Goal: Task Accomplishment & Management: Use online tool/utility

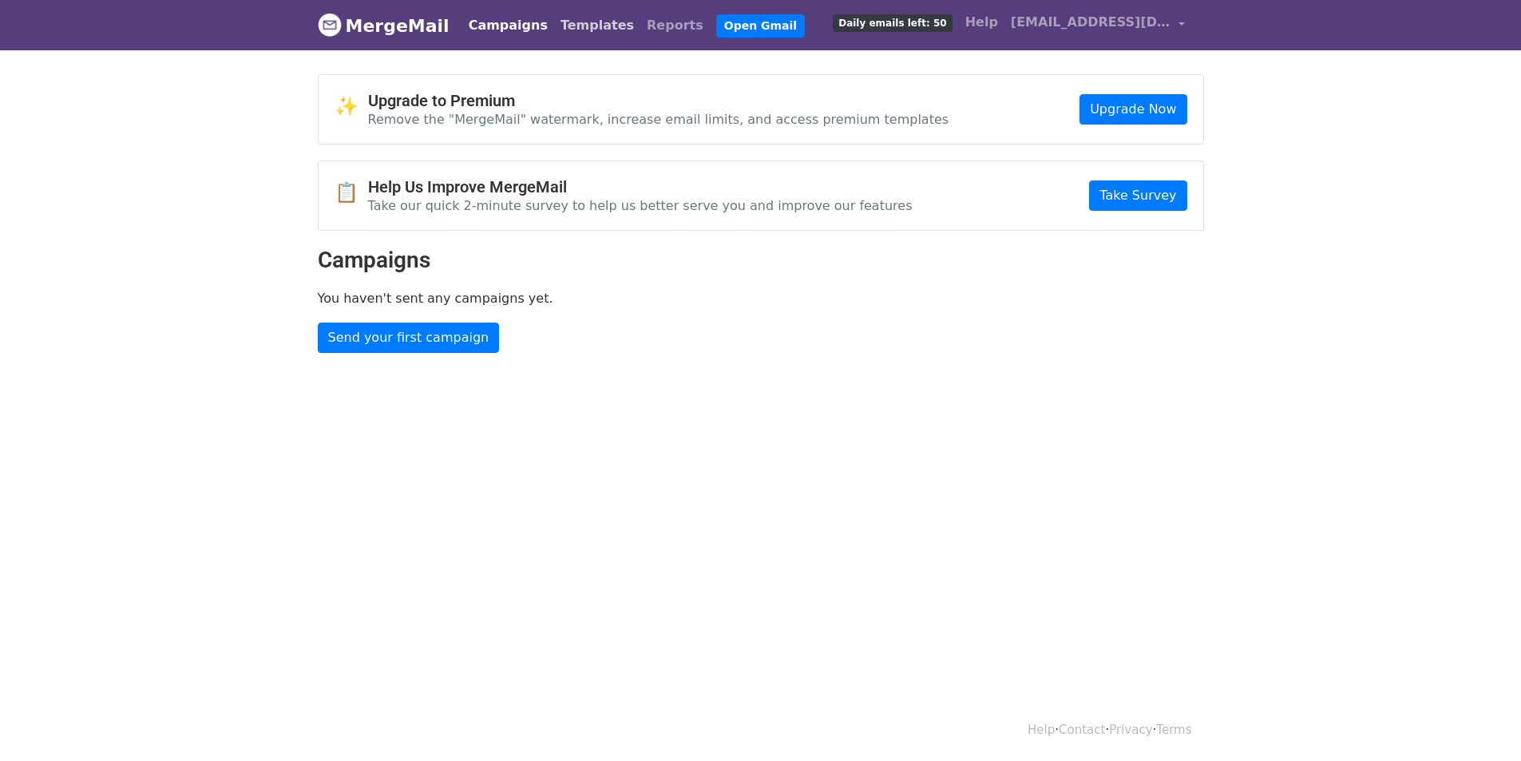
click at [566, 27] on link "Templates" at bounding box center [597, 26] width 86 height 32
click at [640, 26] on link "Reports" at bounding box center [674, 26] width 69 height 32
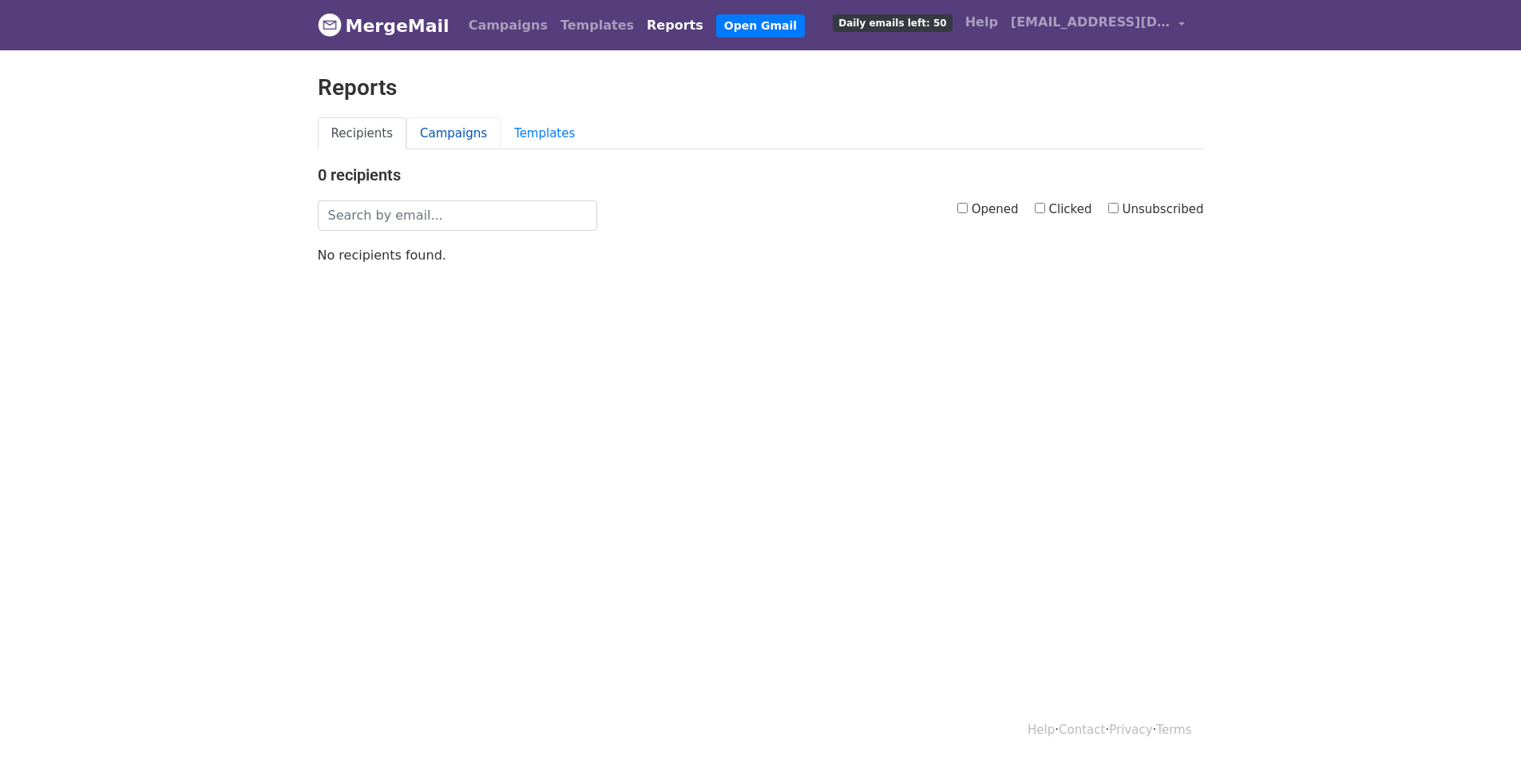
click at [440, 133] on link "Campaigns" at bounding box center [453, 133] width 94 height 33
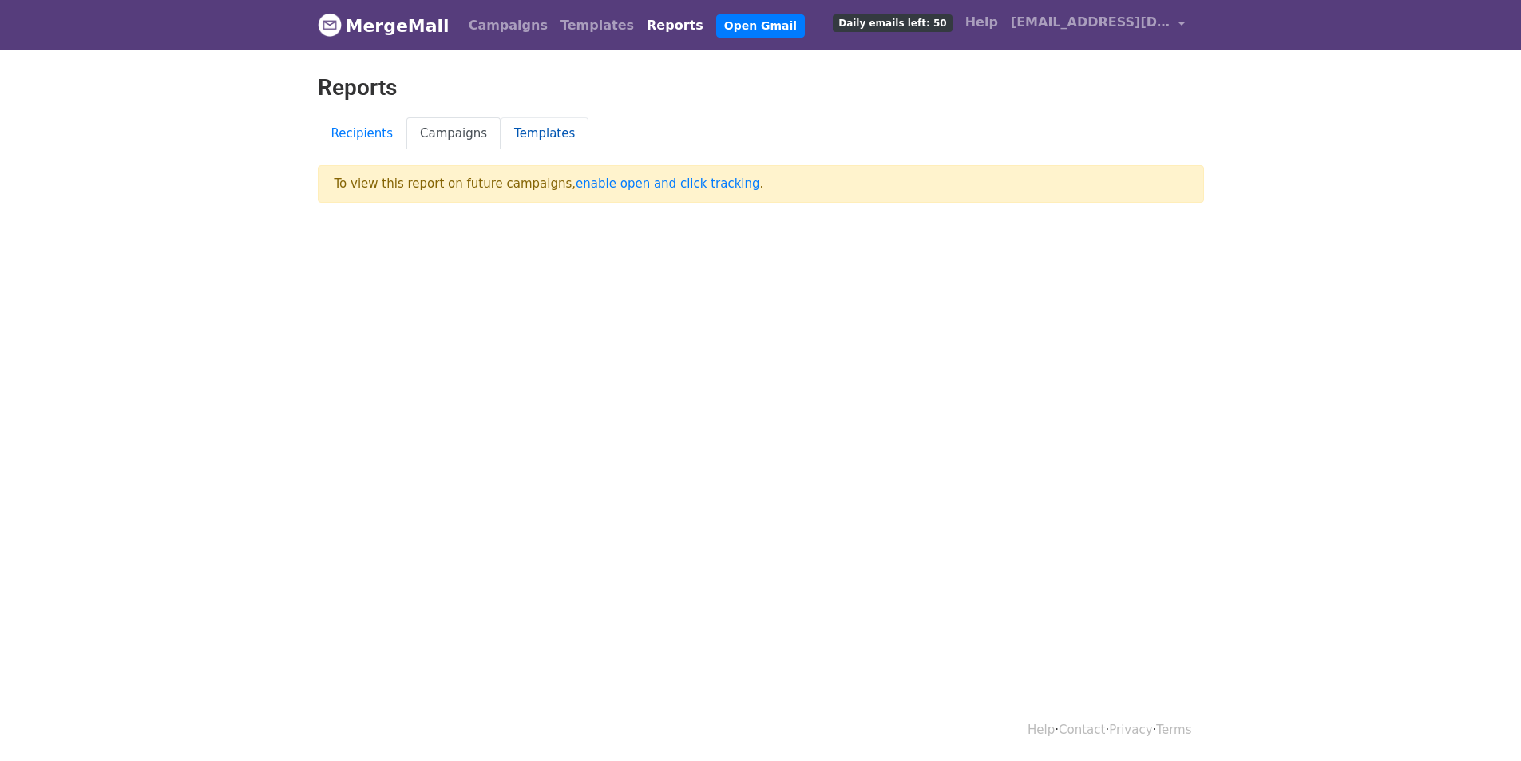
click at [518, 127] on link "Templates" at bounding box center [545, 133] width 88 height 33
click at [458, 143] on link "Campaigns" at bounding box center [453, 133] width 94 height 33
click at [599, 183] on link "enable open and click tracking" at bounding box center [668, 183] width 184 height 14
click at [517, 136] on link "Templates" at bounding box center [545, 133] width 88 height 33
drag, startPoint x: 409, startPoint y: 115, endPoint x: 413, endPoint y: 133, distance: 18.0
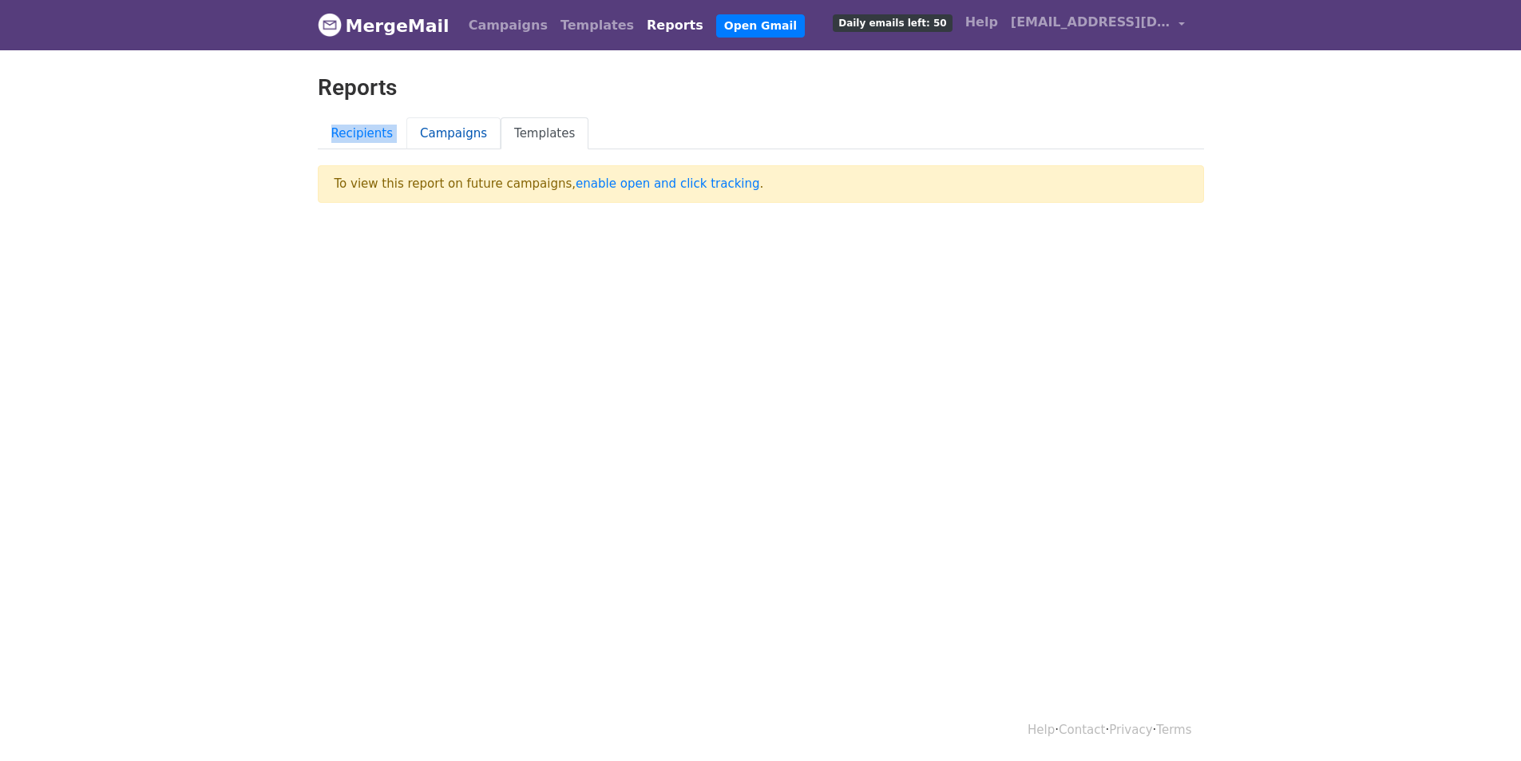
click at [413, 133] on main "Reports Recipients Campaigns Templates To view this report on future campaigns,…" at bounding box center [761, 138] width 910 height 129
click at [413, 133] on link "Campaigns" at bounding box center [453, 133] width 94 height 33
click at [540, 137] on link "Templates" at bounding box center [545, 133] width 88 height 33
click at [640, 23] on link "Reports" at bounding box center [674, 26] width 69 height 32
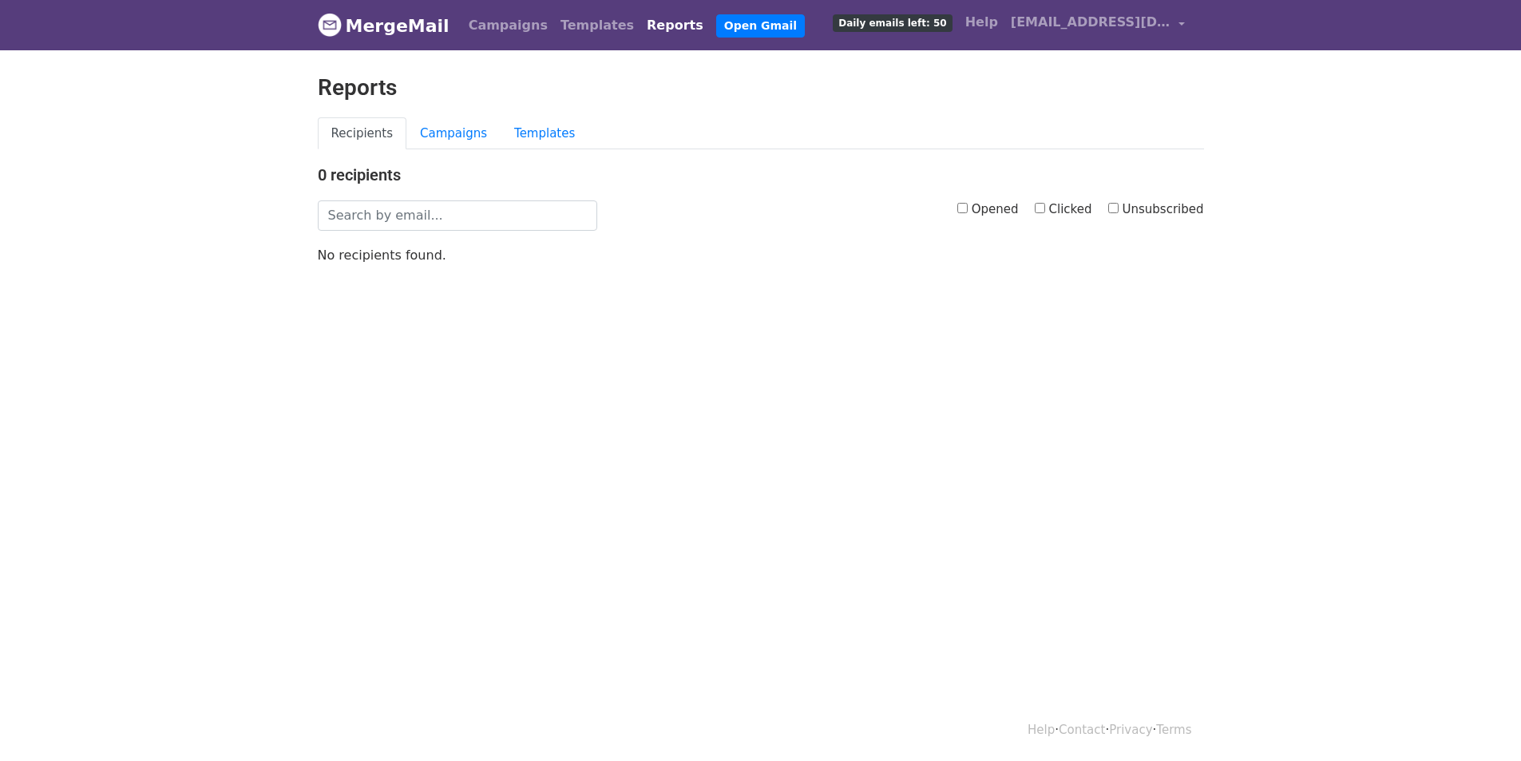
click at [1007, 209] on label "Opened" at bounding box center [988, 209] width 61 height 18
click at [968, 209] on input "Opened" at bounding box center [963, 208] width 10 height 10
click at [1007, 209] on label "Opened" at bounding box center [988, 209] width 61 height 18
click at [968, 209] on input "Opened" at bounding box center [963, 208] width 10 height 10
checkbox input "false"
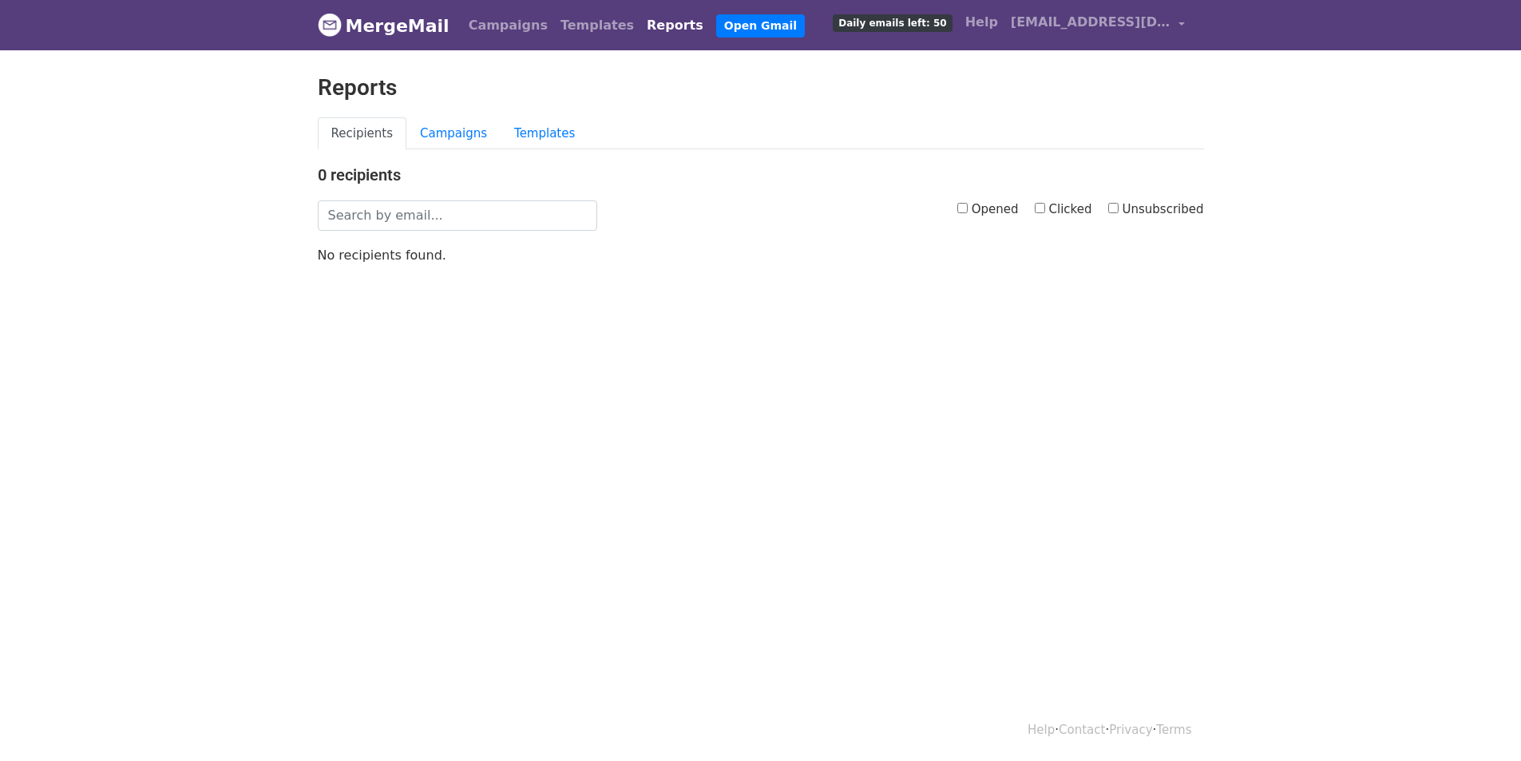
click at [1069, 206] on label "Clicked" at bounding box center [1063, 209] width 57 height 18
click at [1045, 206] on input "Clicked" at bounding box center [1040, 208] width 10 height 10
click at [1069, 206] on label "Clicked" at bounding box center [1063, 209] width 57 height 18
click at [1045, 206] on input "Clicked" at bounding box center [1040, 208] width 10 height 10
checkbox input "false"
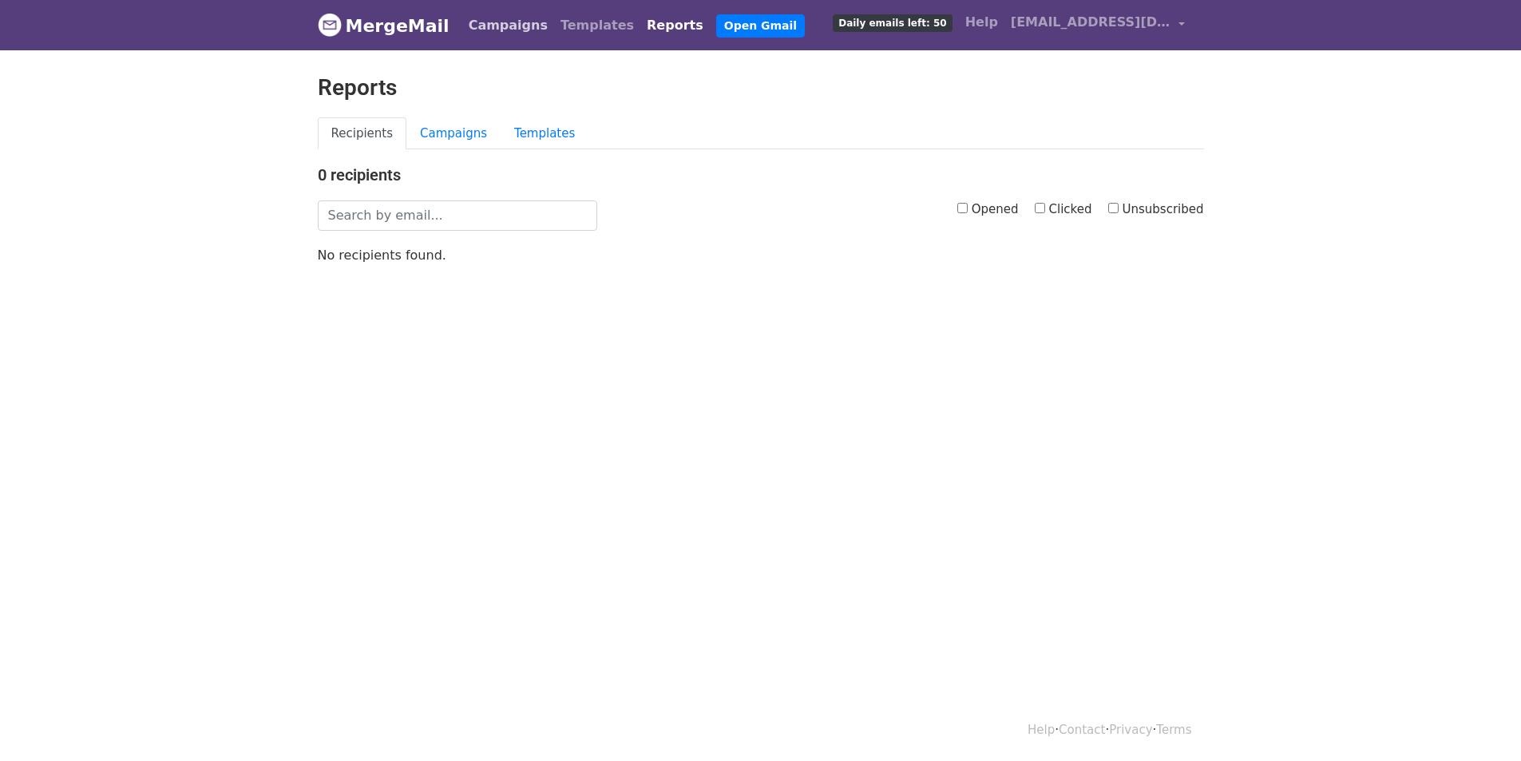
click at [502, 32] on link "Campaigns" at bounding box center [508, 26] width 92 height 32
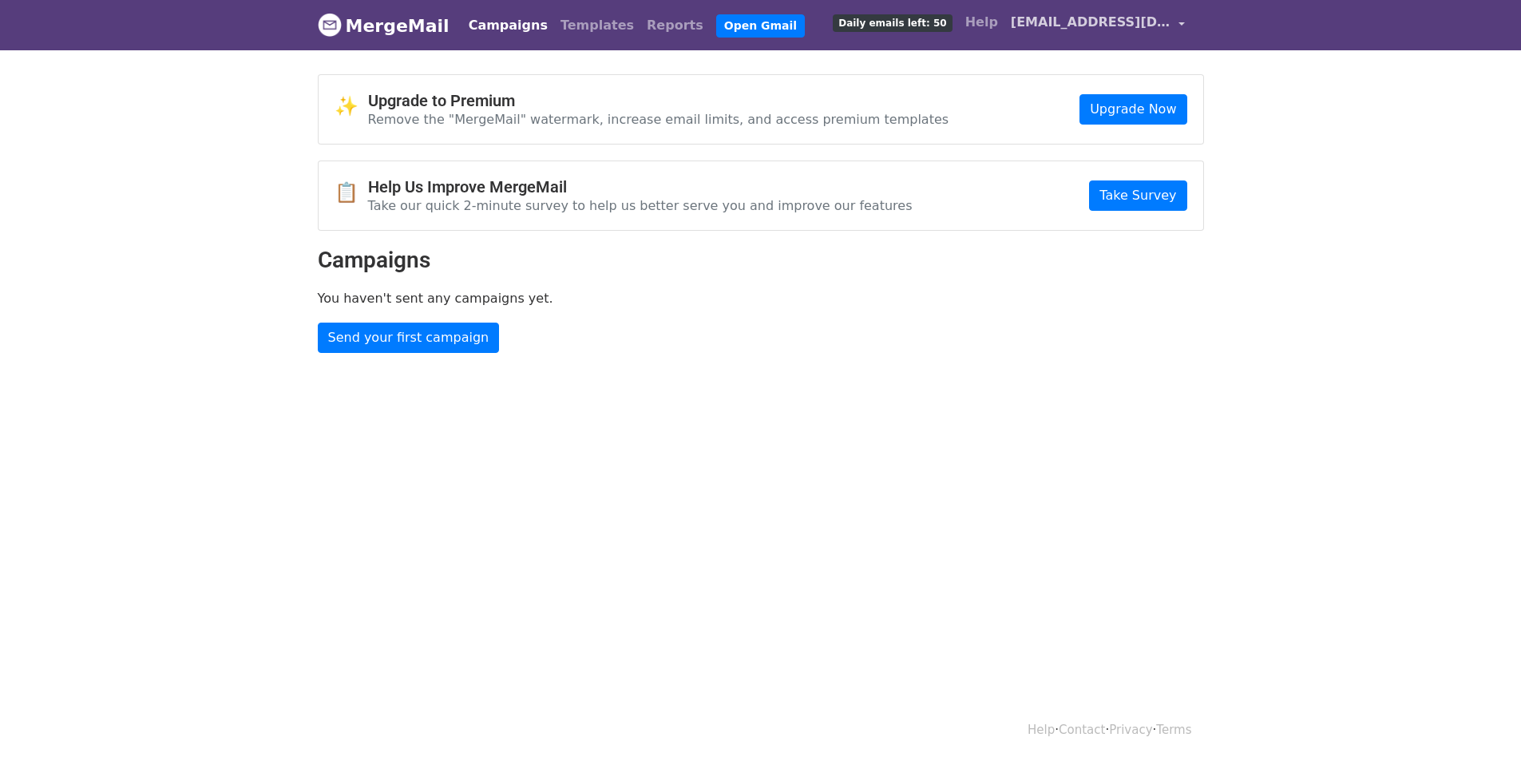
click at [1136, 22] on span "[EMAIL_ADDRESS][DOMAIN_NAME]" at bounding box center [1091, 22] width 160 height 19
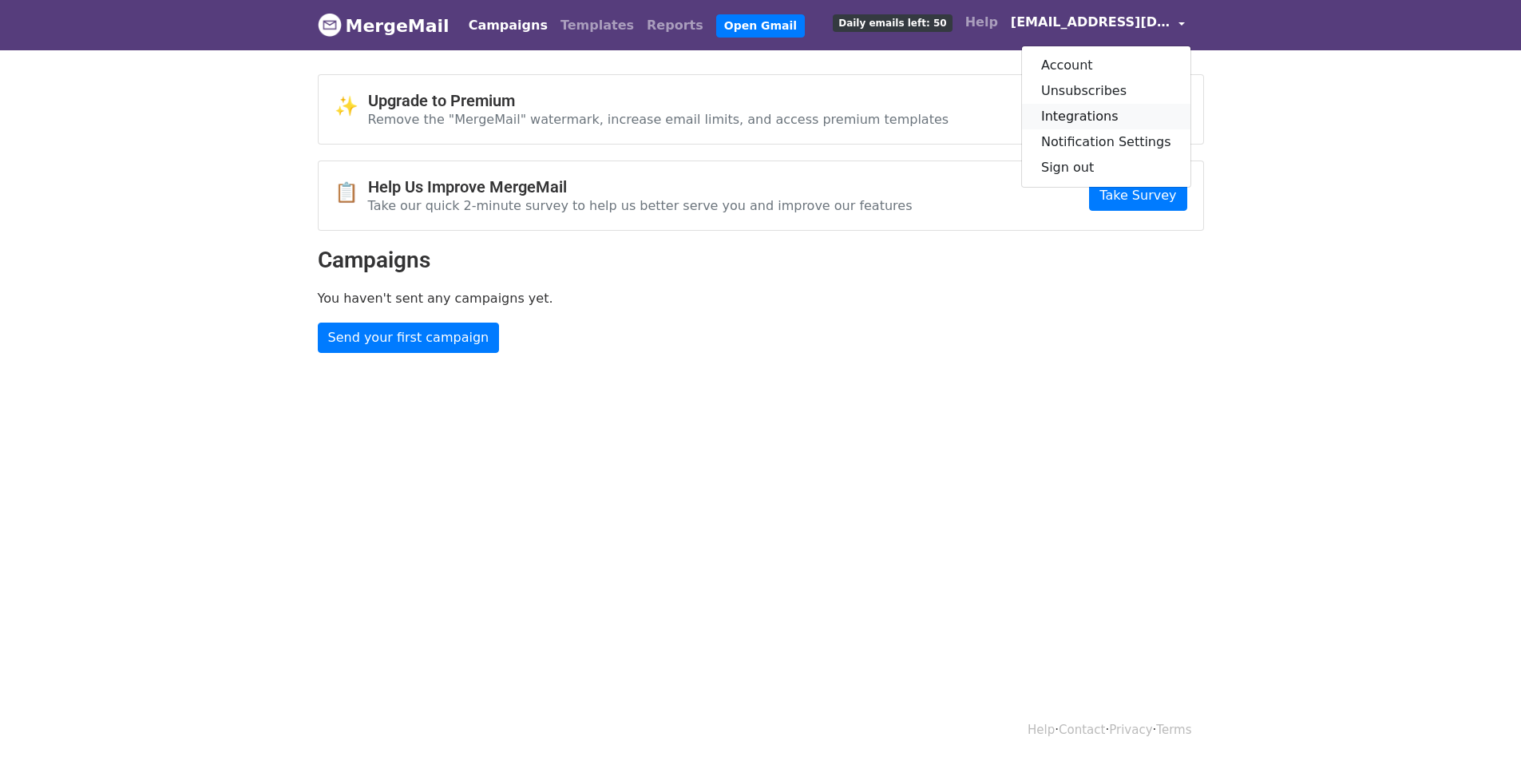
click at [1133, 119] on link "Integrations" at bounding box center [1106, 117] width 169 height 26
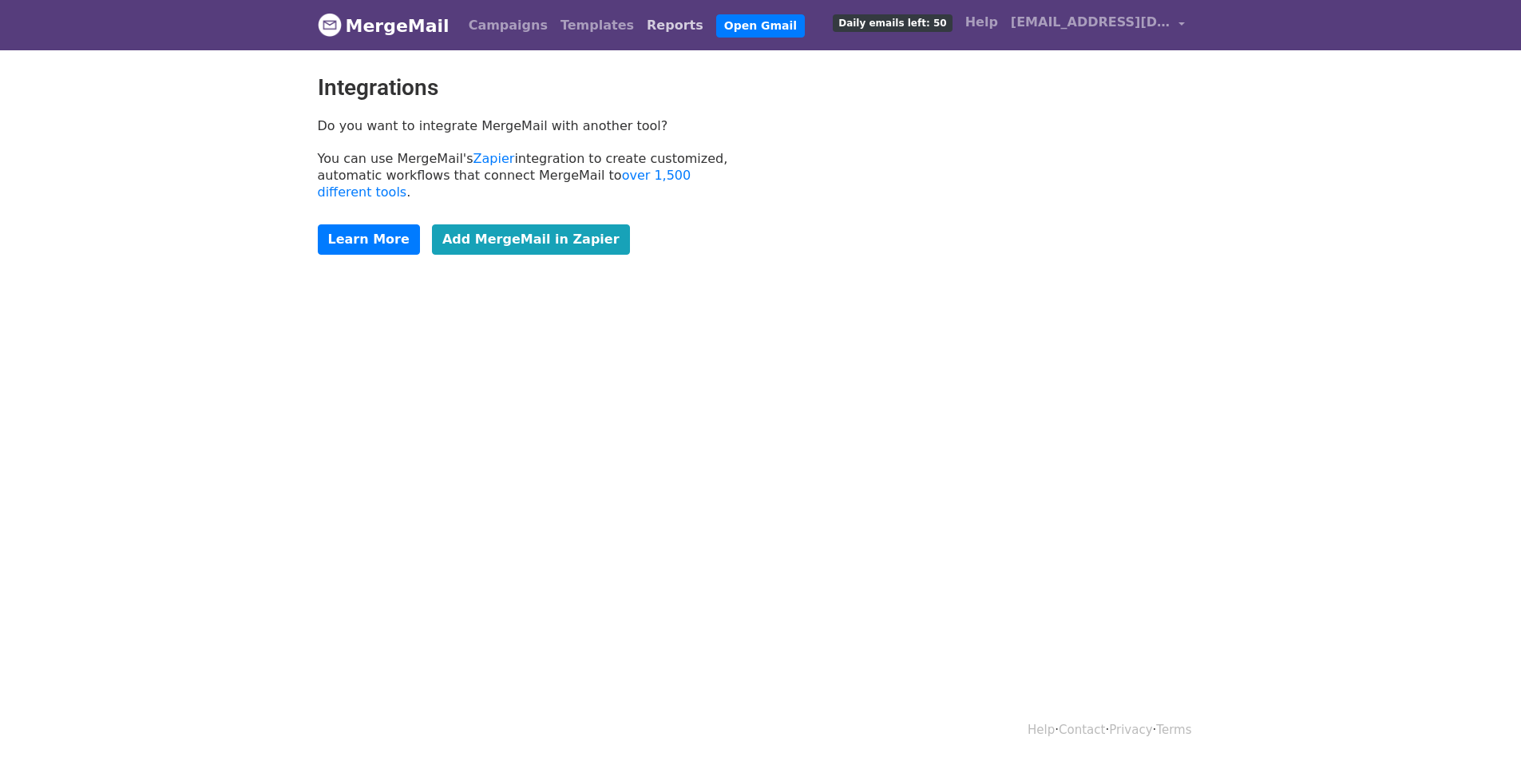
click at [640, 32] on link "Reports" at bounding box center [674, 26] width 69 height 32
click at [582, 16] on link "Templates" at bounding box center [597, 26] width 86 height 32
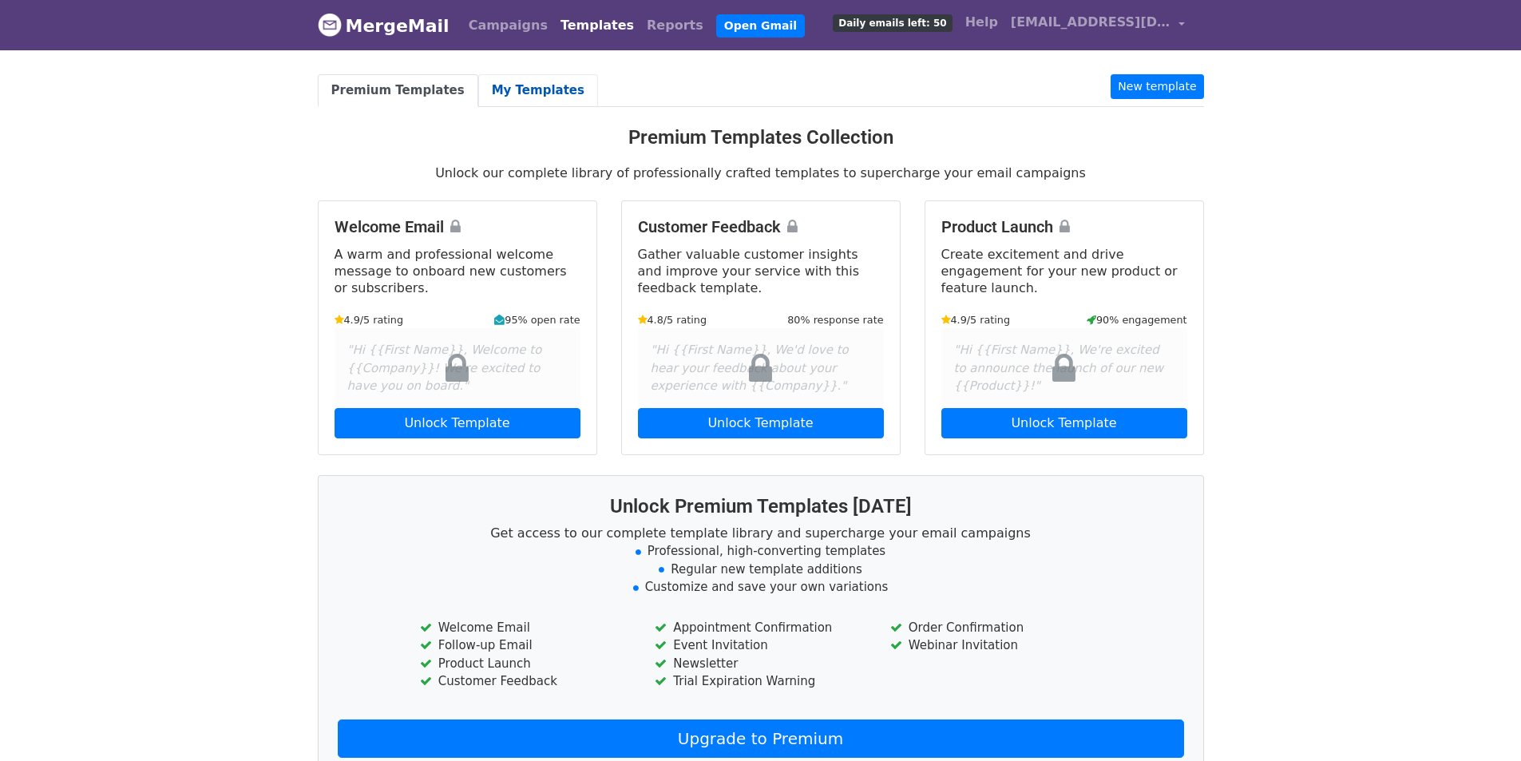
click at [522, 98] on link "My Templates" at bounding box center [538, 90] width 120 height 33
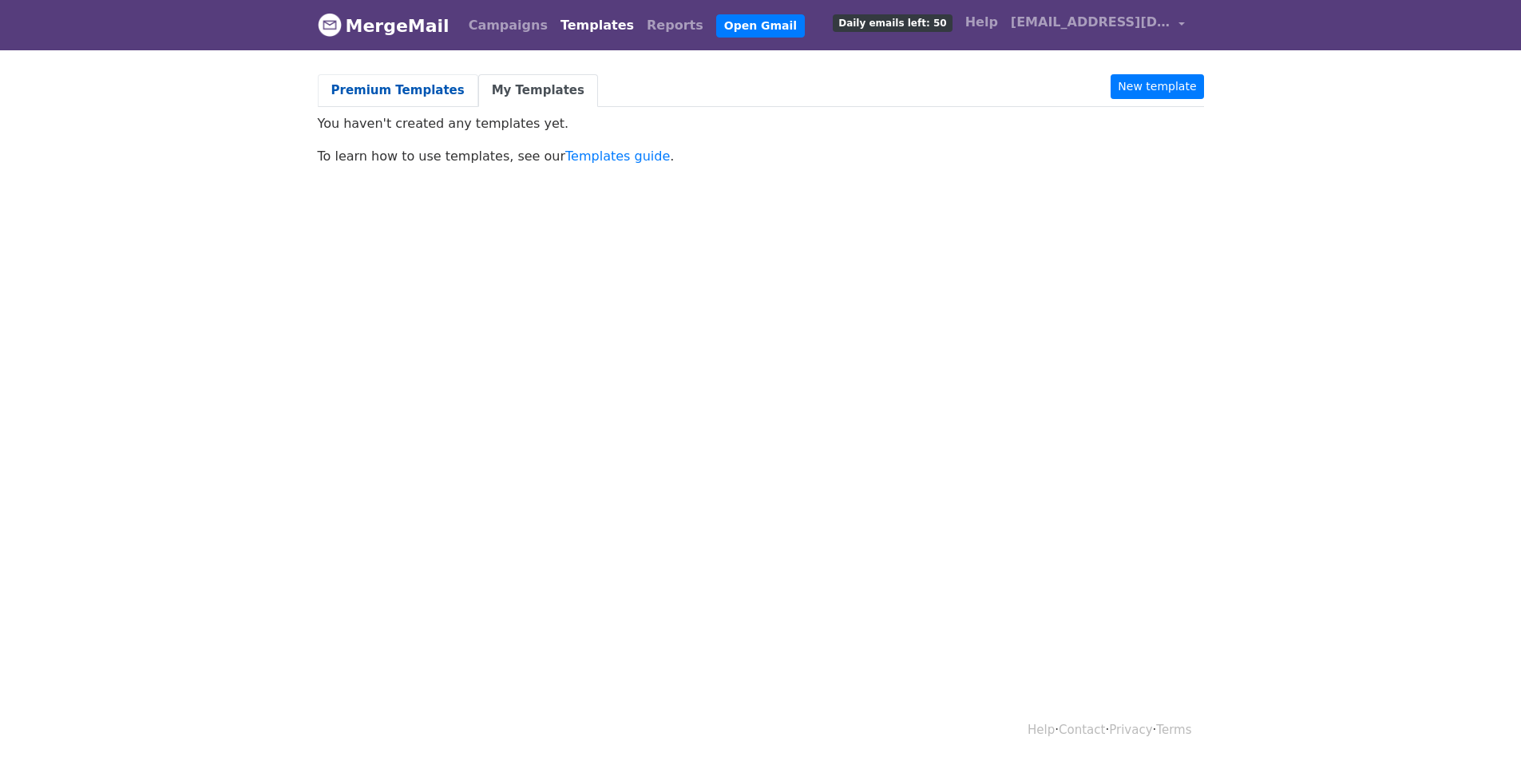
click at [384, 87] on link "Premium Templates" at bounding box center [398, 90] width 161 height 33
click at [513, 30] on link "Campaigns" at bounding box center [508, 26] width 92 height 32
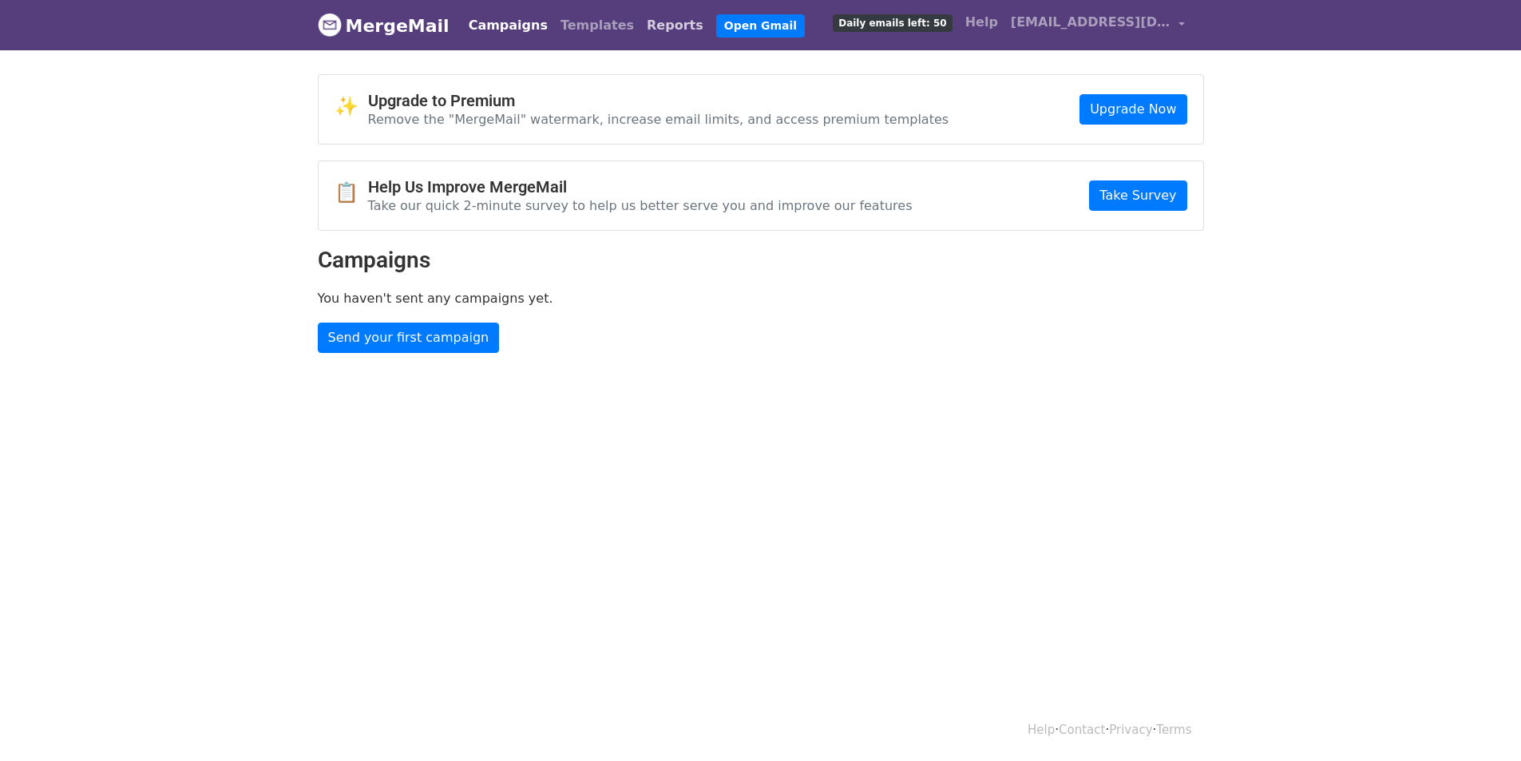
click at [640, 26] on link "Reports" at bounding box center [674, 26] width 69 height 32
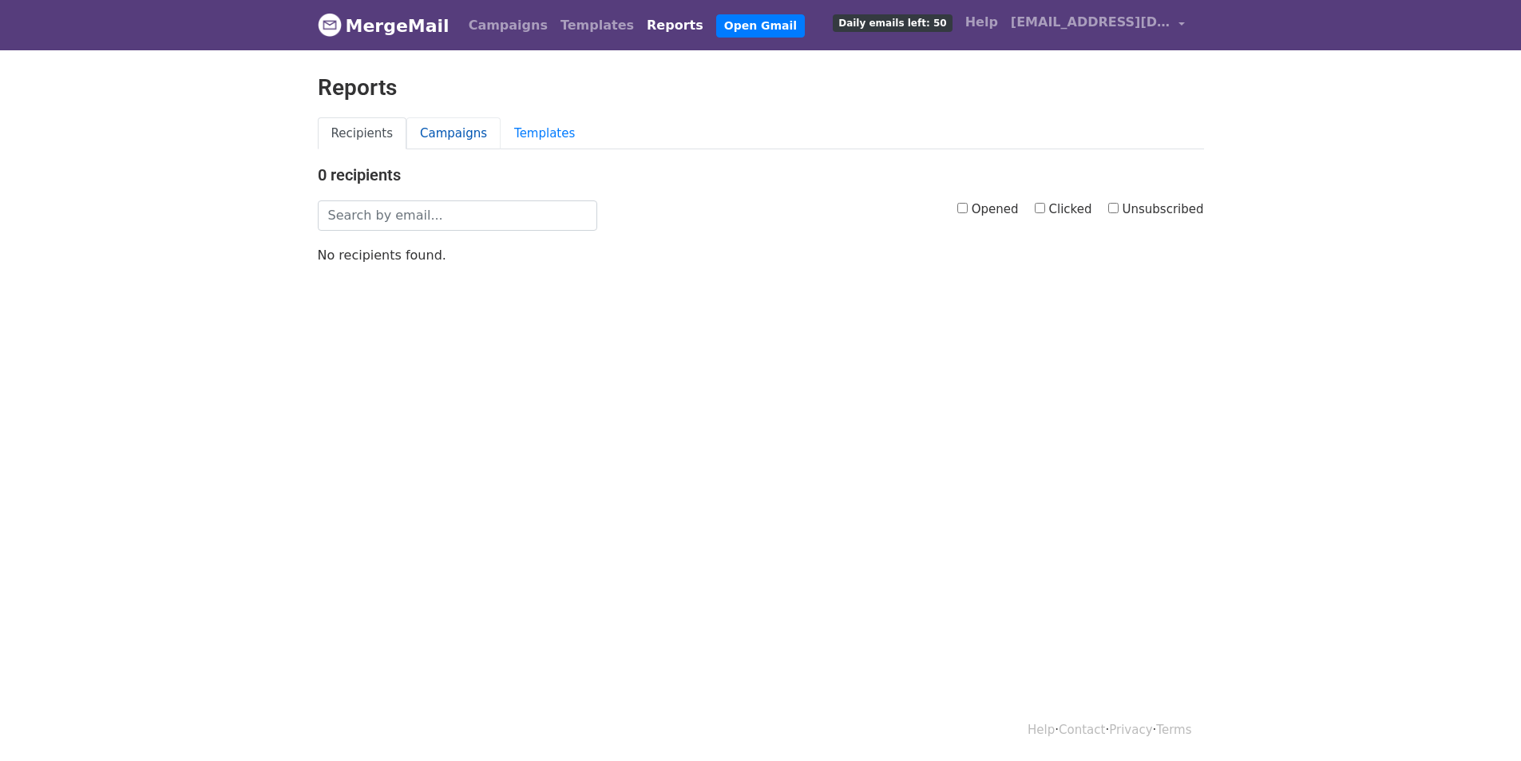
click at [446, 133] on link "Campaigns" at bounding box center [453, 133] width 94 height 33
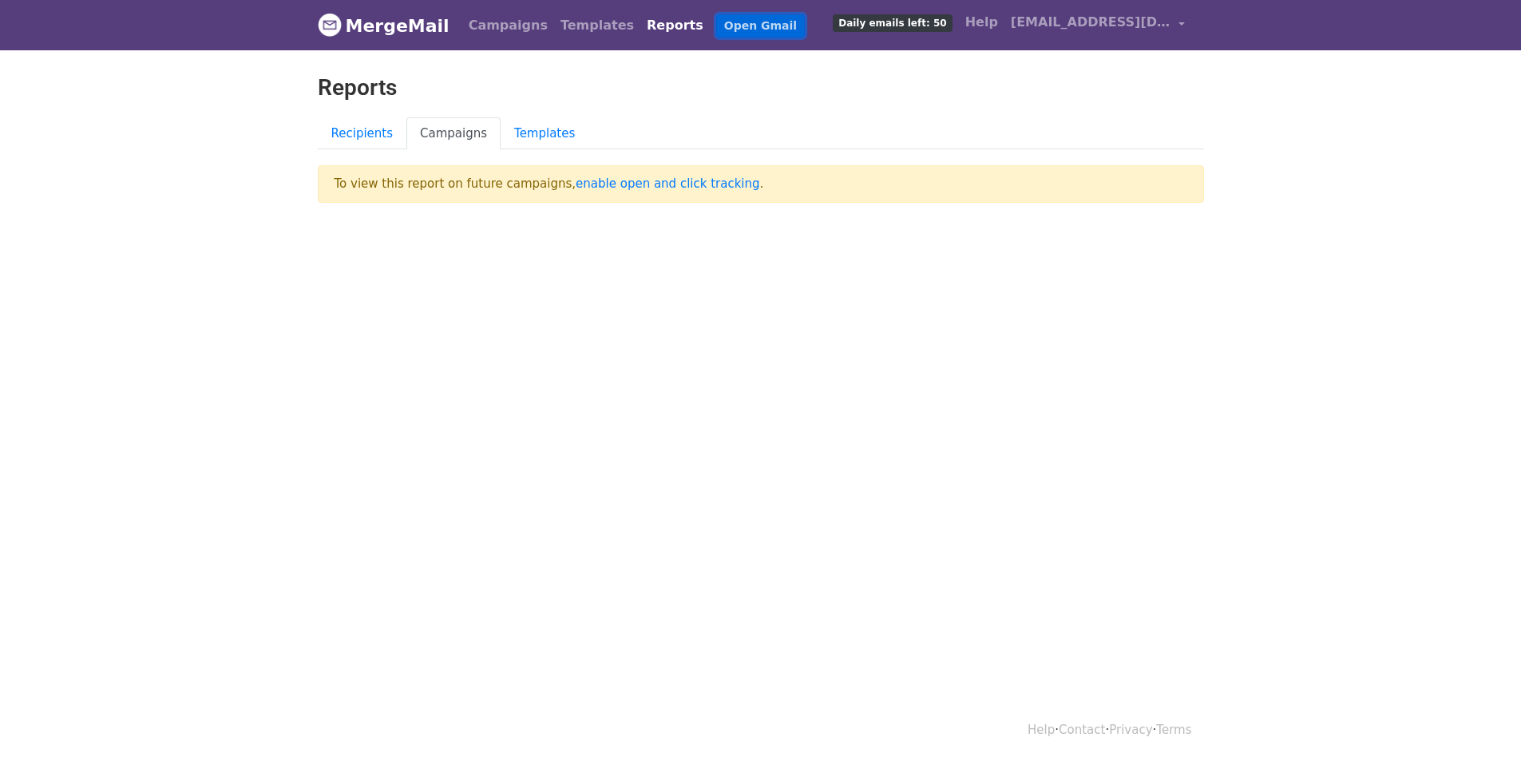
click at [716, 30] on link "Open Gmail" at bounding box center [760, 25] width 89 height 23
click at [498, 17] on link "Campaigns" at bounding box center [508, 26] width 92 height 32
click at [591, 26] on link "Templates" at bounding box center [597, 26] width 86 height 32
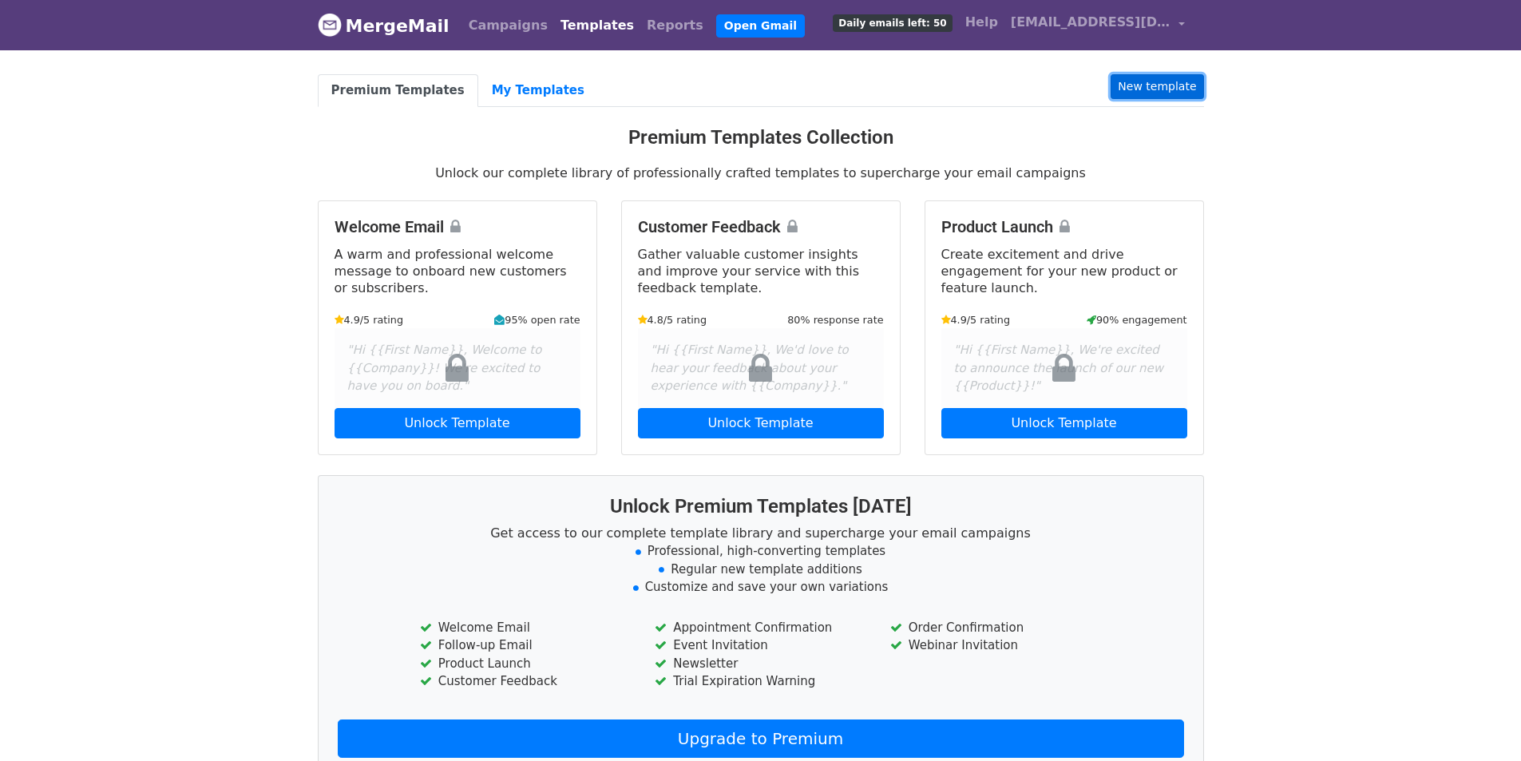
click at [1155, 85] on link "New template" at bounding box center [1157, 86] width 93 height 25
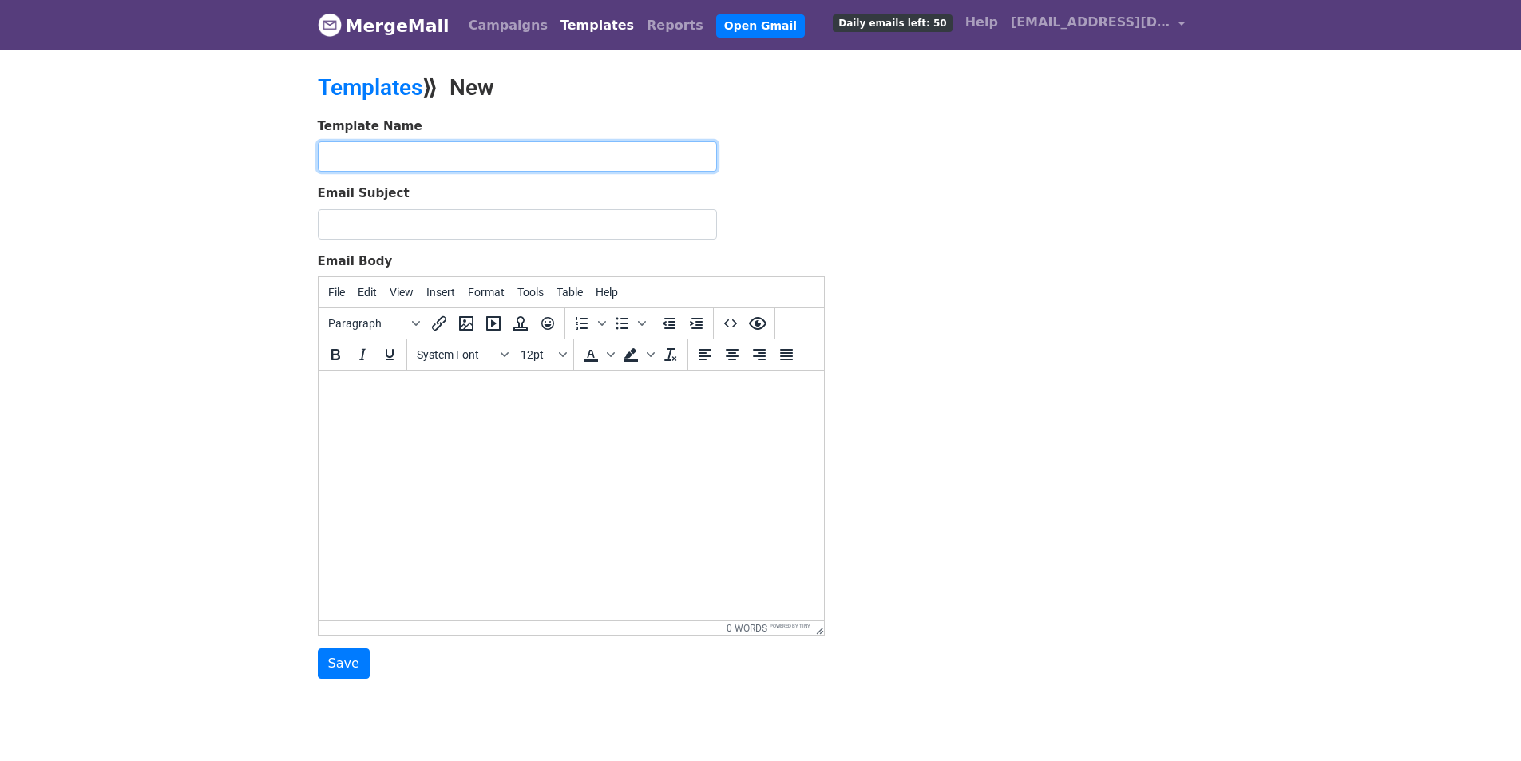
click at [355, 161] on input "text" at bounding box center [517, 156] width 399 height 30
click at [339, 159] on input "BAnking" at bounding box center [517, 156] width 399 height 30
drag, startPoint x: 410, startPoint y: 157, endPoint x: 396, endPoint y: 130, distance: 29.6
click at [396, 130] on div "Template Name Banking" at bounding box center [571, 144] width 507 height 55
click at [395, 147] on input "Banking" at bounding box center [517, 156] width 399 height 30
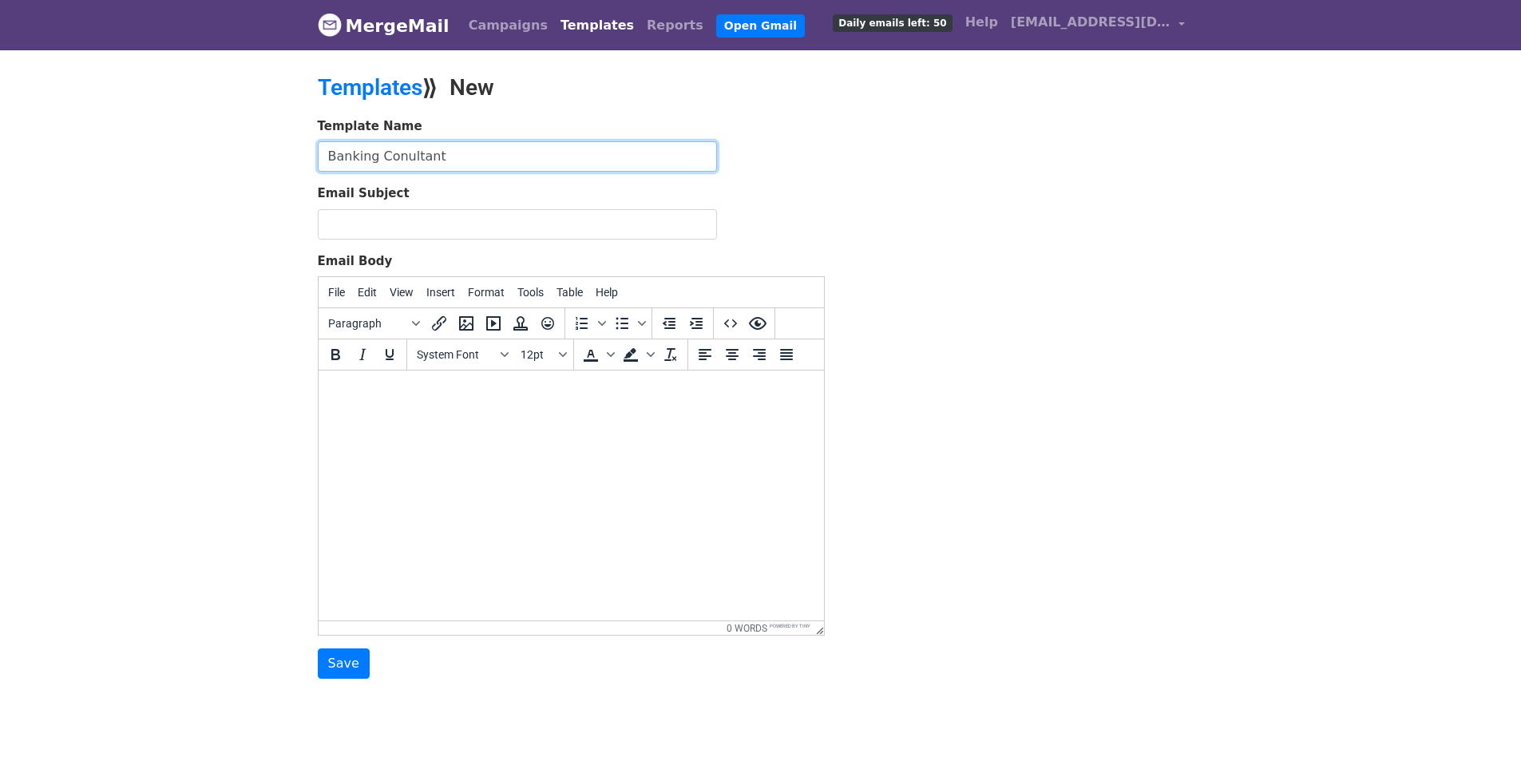
type input "Banking Conultant"
drag, startPoint x: 109, startPoint y: 223, endPoint x: 129, endPoint y: 7, distance: 216.6
click at [108, 224] on body "MergeMail Campaigns Templates Reports Open Gmail Daily emails left: 50 Help anm…" at bounding box center [760, 371] width 1521 height 743
click at [342, 393] on body at bounding box center [571, 392] width 480 height 18
paste body
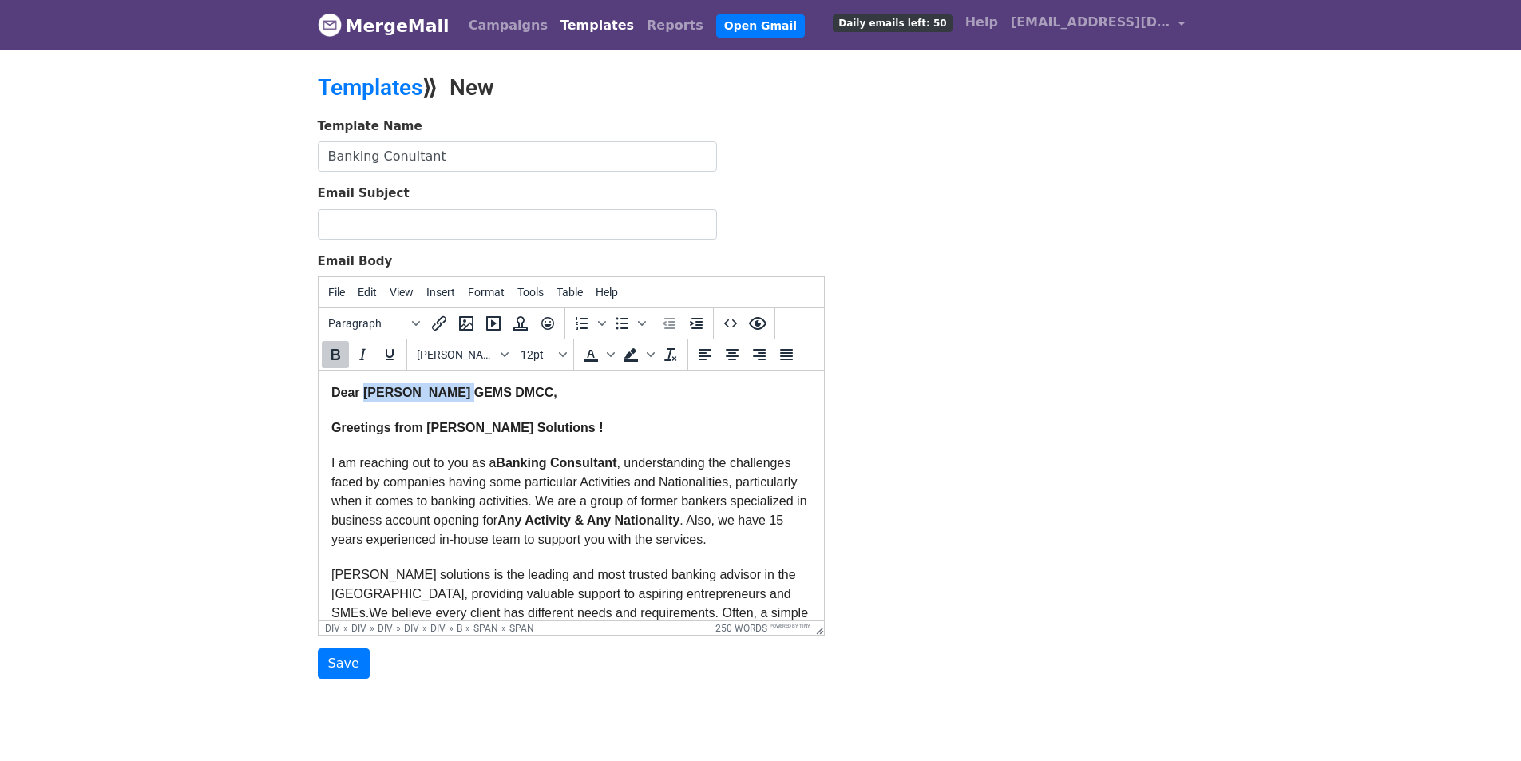
drag, startPoint x: 455, startPoint y: 391, endPoint x: 362, endPoint y: 378, distance: 94.3
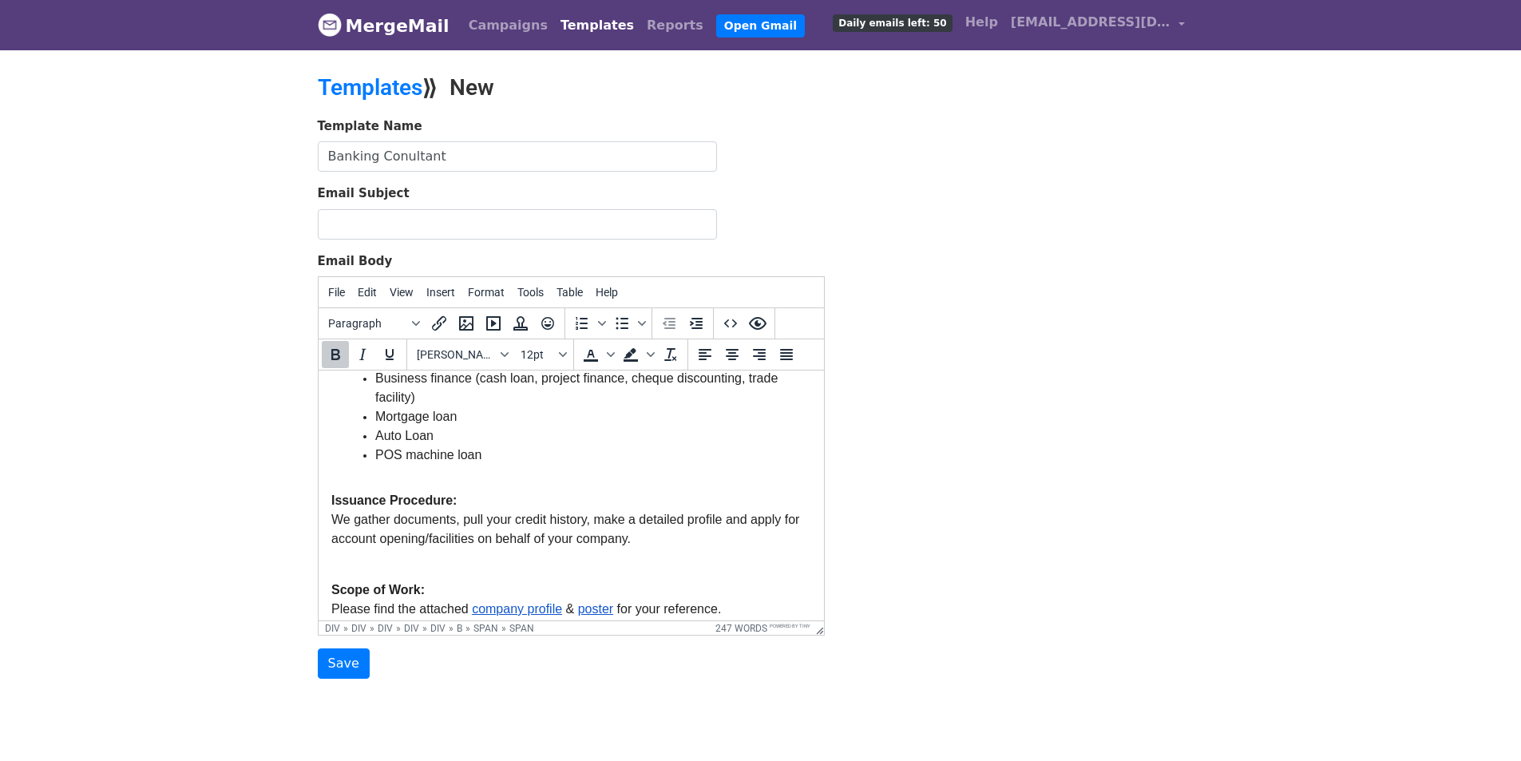
scroll to position [426, 0]
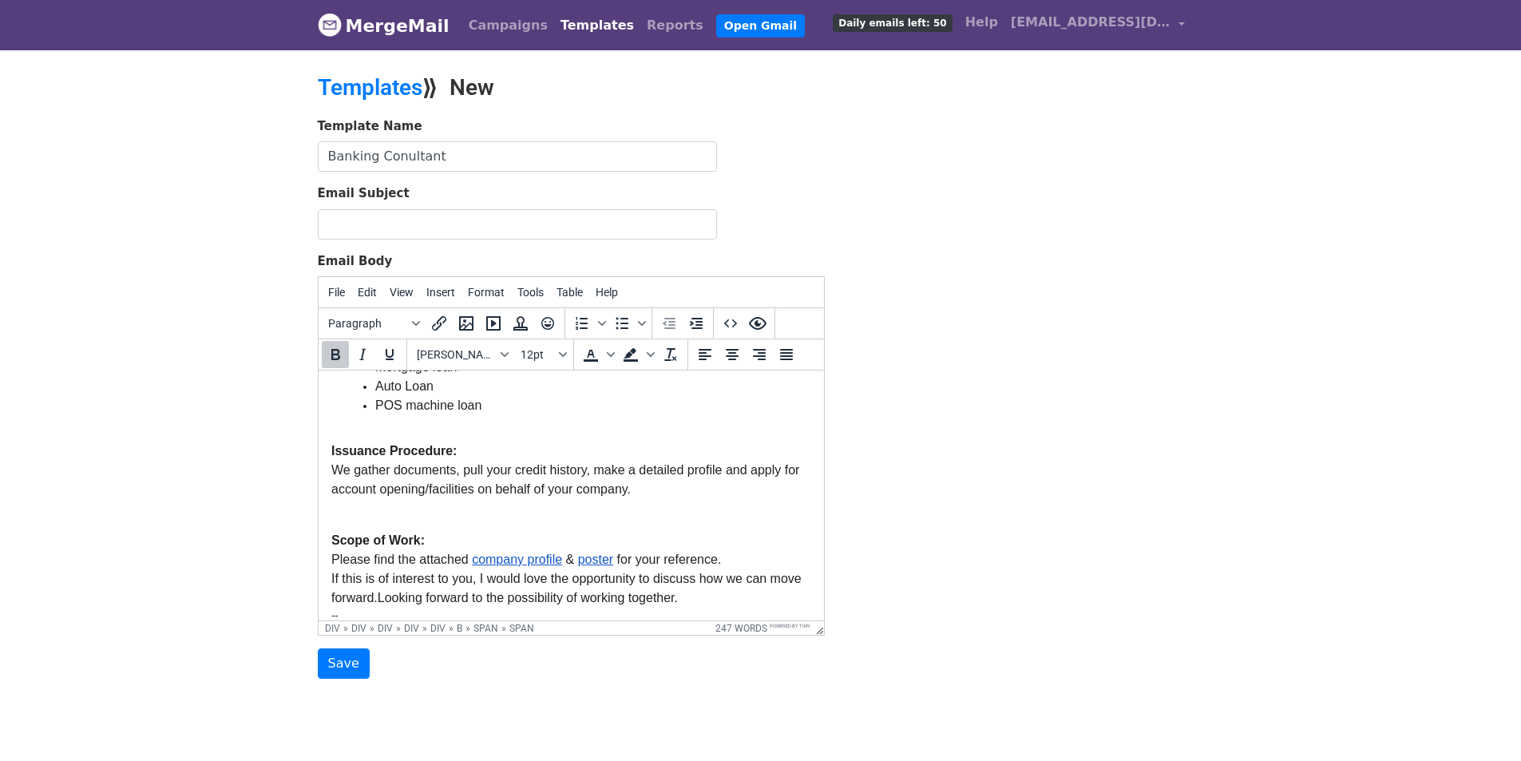
click at [504, 553] on link "company profile" at bounding box center [516, 560] width 90 height 14
click at [530, 553] on link "company profile" at bounding box center [516, 560] width 90 height 14
click at [471, 553] on link "company profile" at bounding box center [516, 560] width 90 height 14
click at [438, 310] on button "Insert/edit link" at bounding box center [439, 323] width 27 height 27
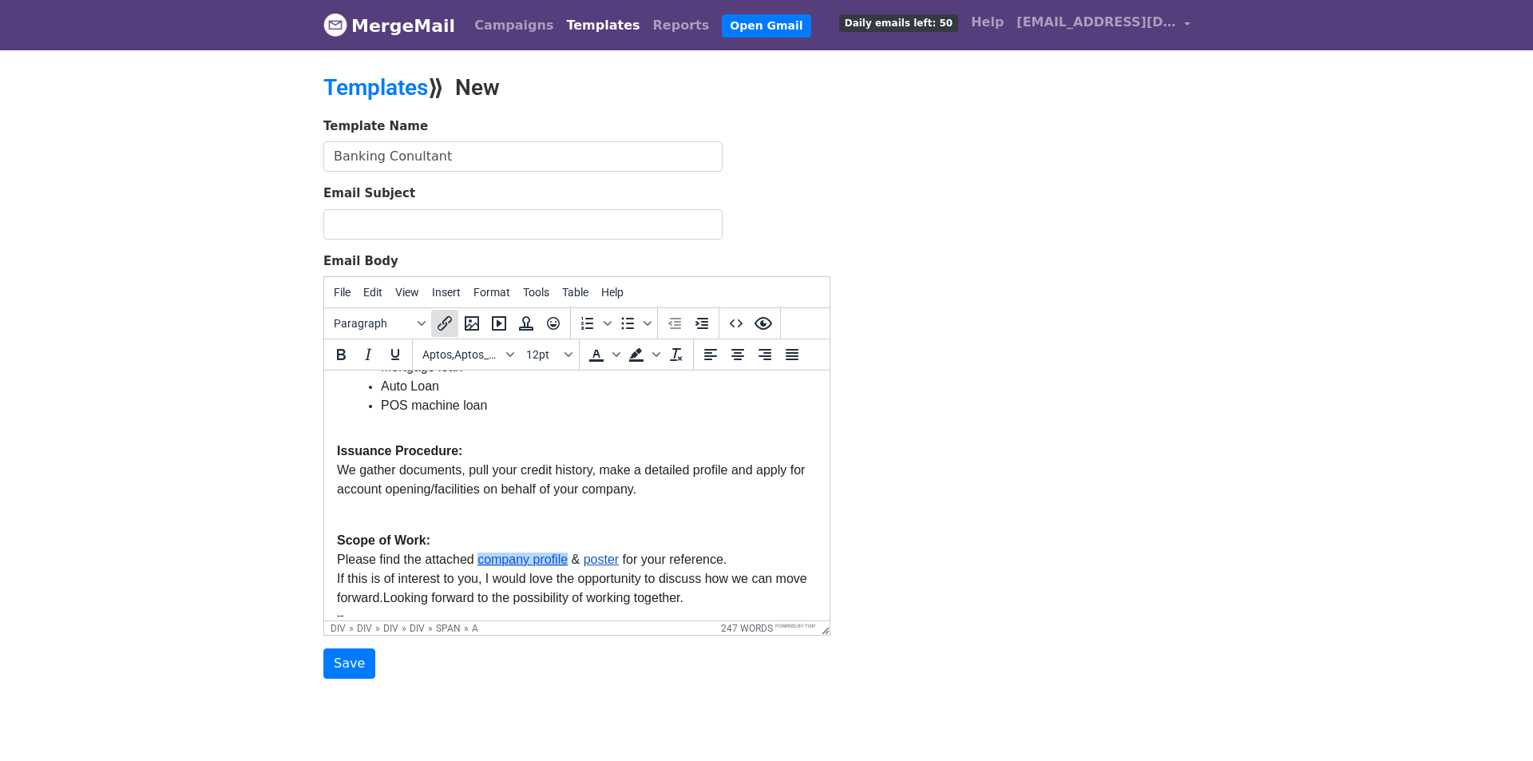
select select "_blank"
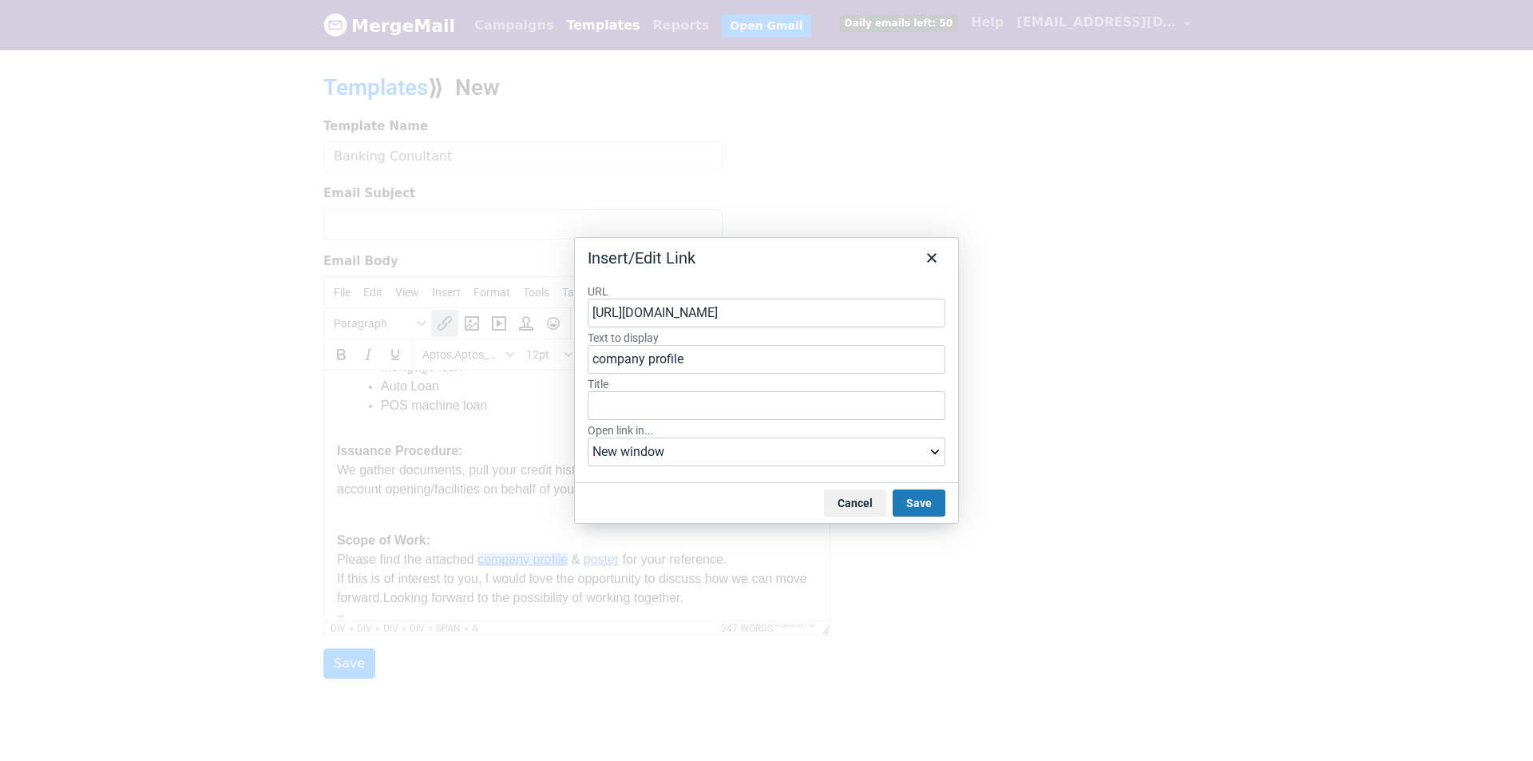
drag, startPoint x: 924, startPoint y: 506, endPoint x: 955, endPoint y: 458, distance: 56.5
click at [954, 461] on div "Insert/Edit Link URL https://drive.google.com/file/d/1bmDmE42V3cgTarNkh7Xfco_uL…" at bounding box center [766, 380] width 385 height 287
click at [931, 457] on select "Current window New window" at bounding box center [767, 452] width 358 height 29
click at [888, 457] on select "Current window New window" at bounding box center [767, 452] width 358 height 29
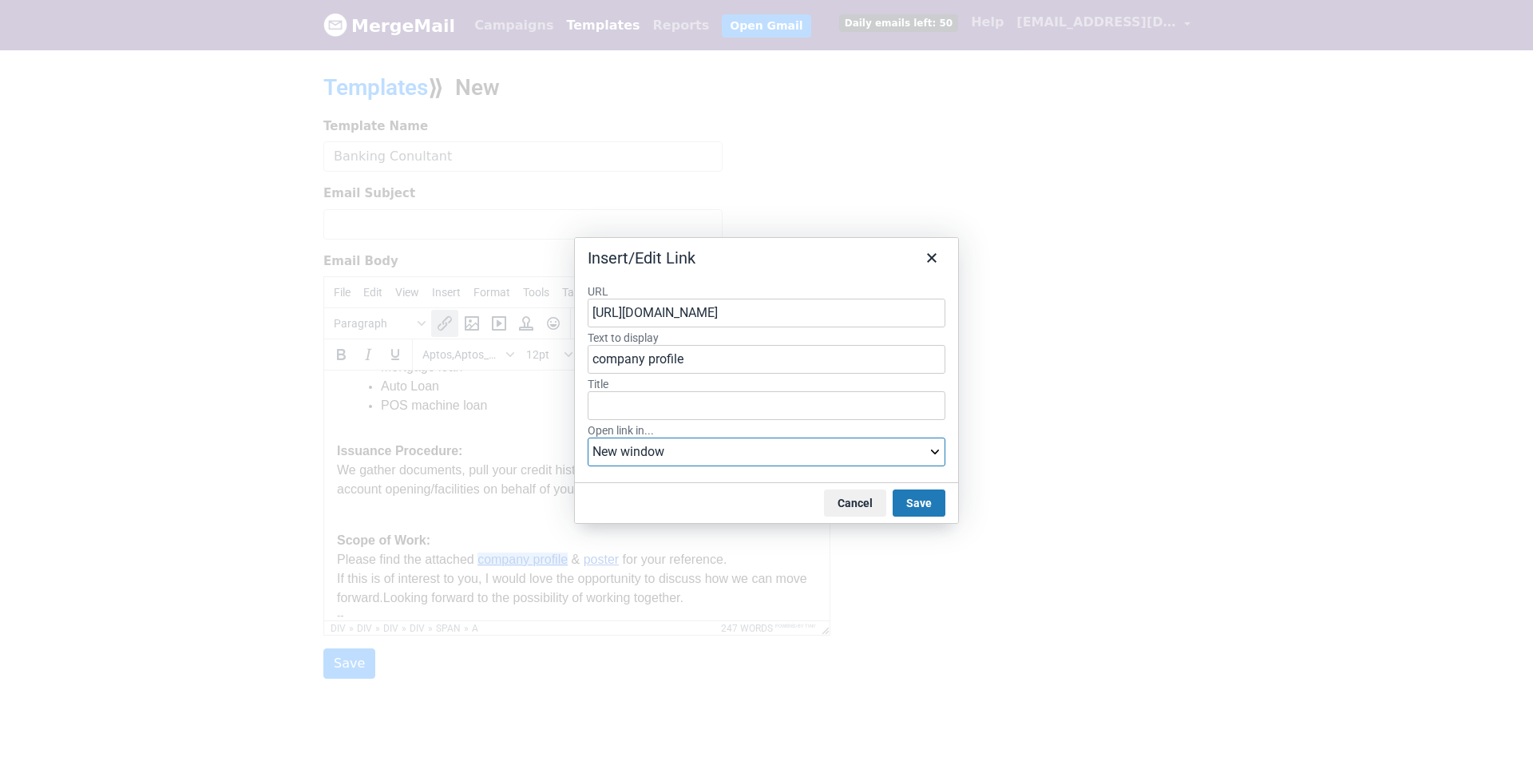
select select
click at [588, 438] on select "Current window New window" at bounding box center [767, 452] width 358 height 29
click at [926, 502] on button "Save" at bounding box center [919, 503] width 53 height 27
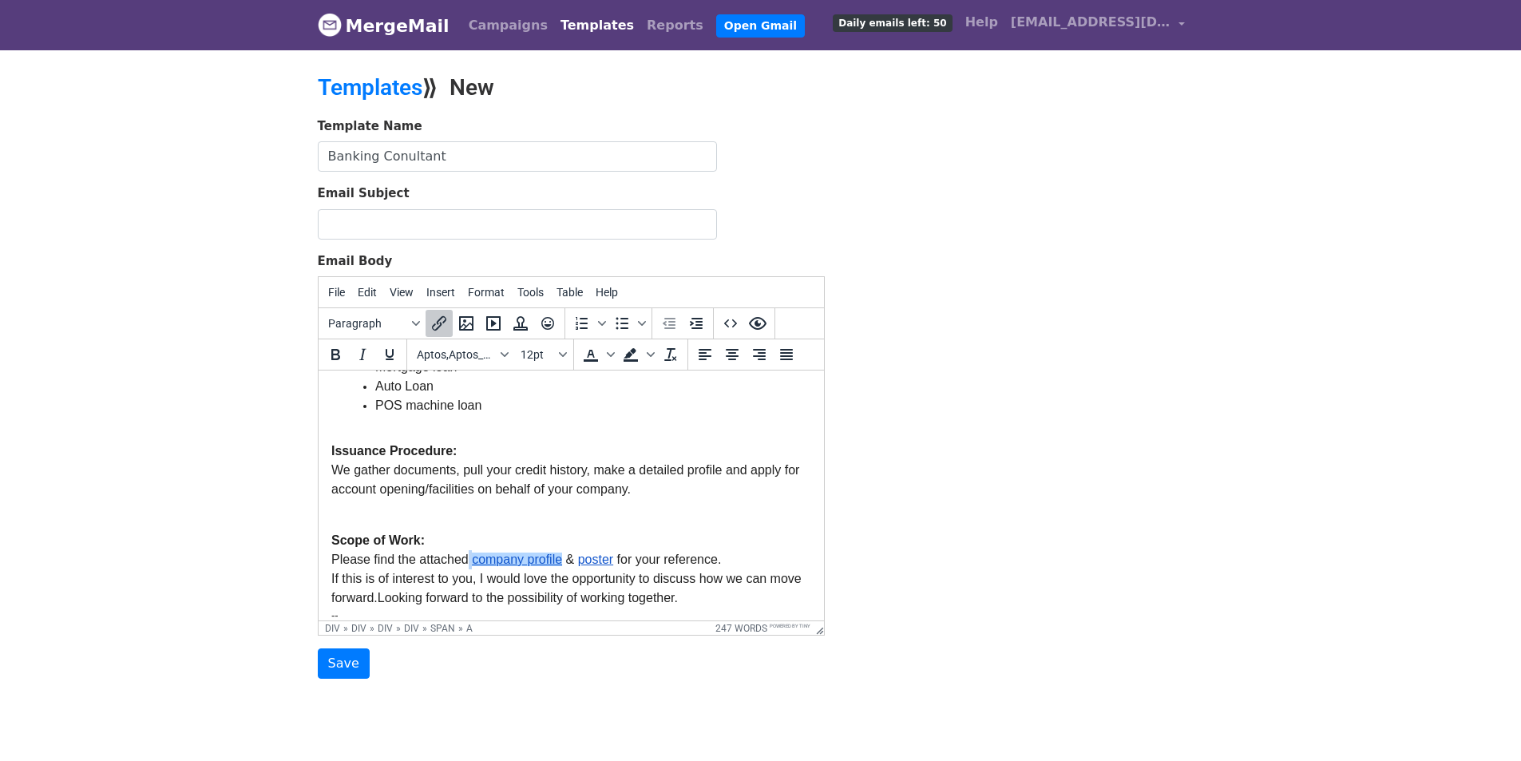
click at [509, 553] on link "company profile" at bounding box center [516, 560] width 90 height 14
click at [512, 553] on link "company profile" at bounding box center [516, 560] width 90 height 14
click at [645, 515] on div at bounding box center [571, 523] width 480 height 16
click at [466, 315] on icon "Insert/edit image" at bounding box center [466, 323] width 19 height 19
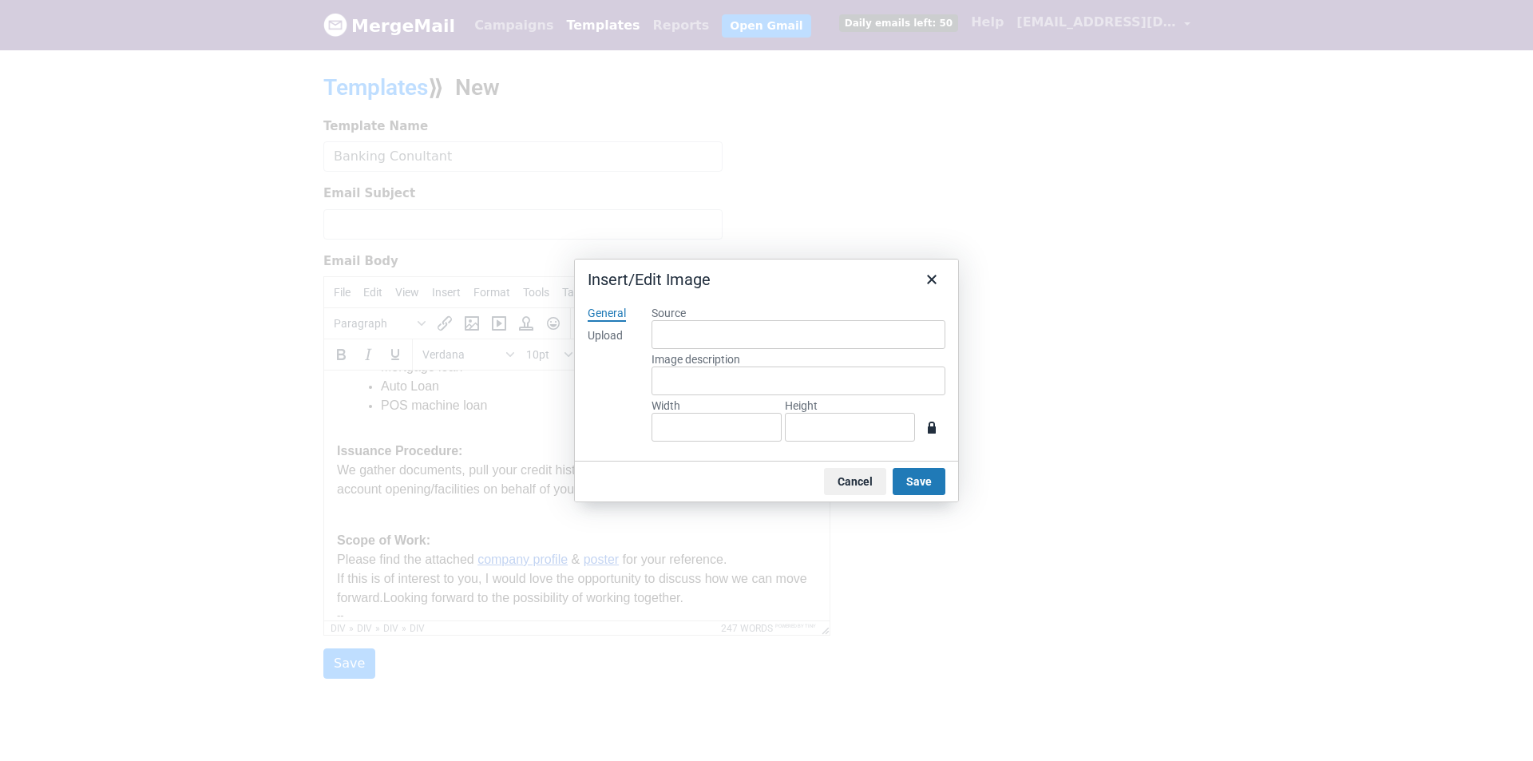
click at [617, 339] on div "Upload" at bounding box center [605, 336] width 35 height 16
click at [803, 395] on button "Browse for an image" at bounding box center [799, 389] width 134 height 27
click at [914, 471] on button "Save" at bounding box center [919, 481] width 53 height 27
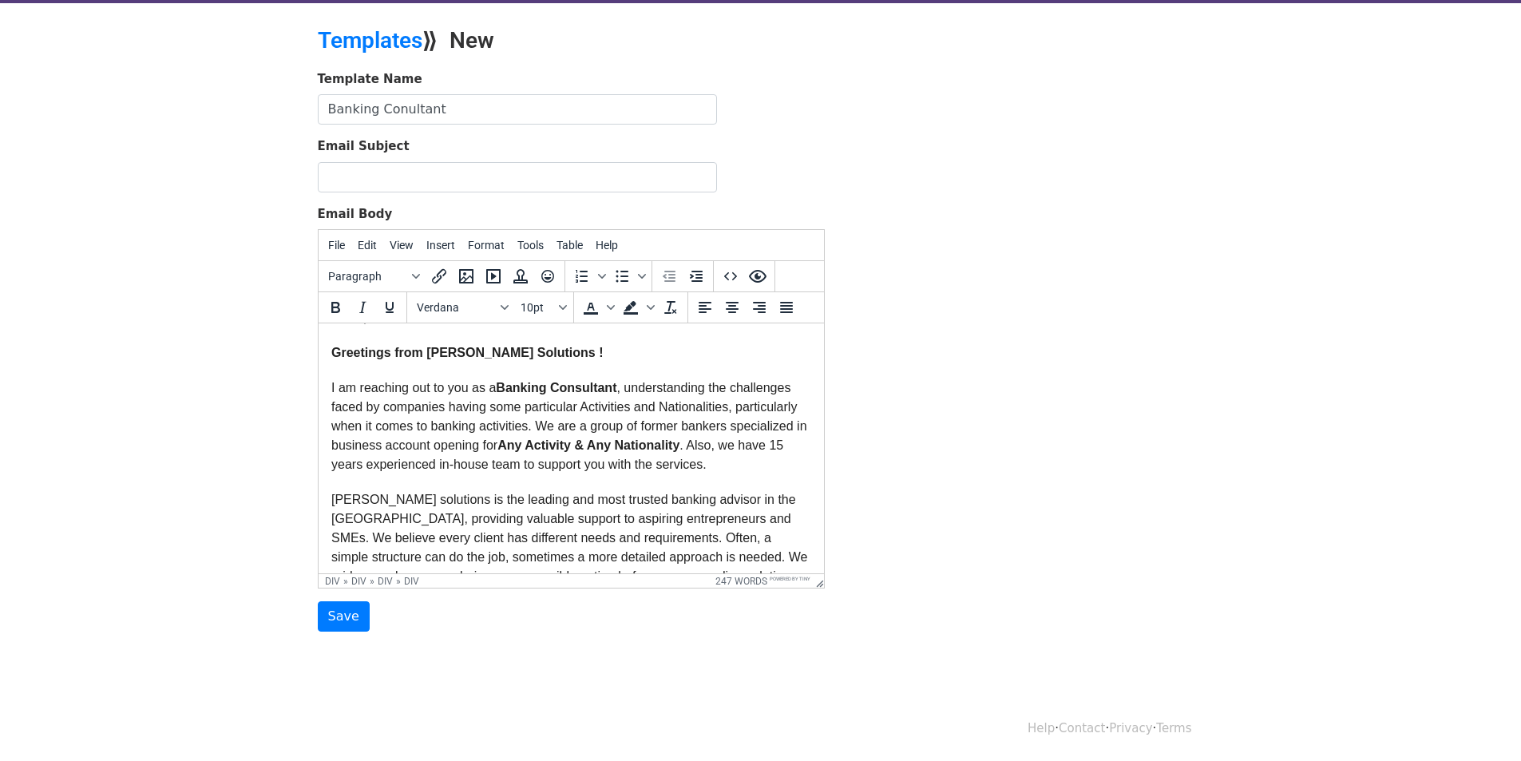
scroll to position [0, 0]
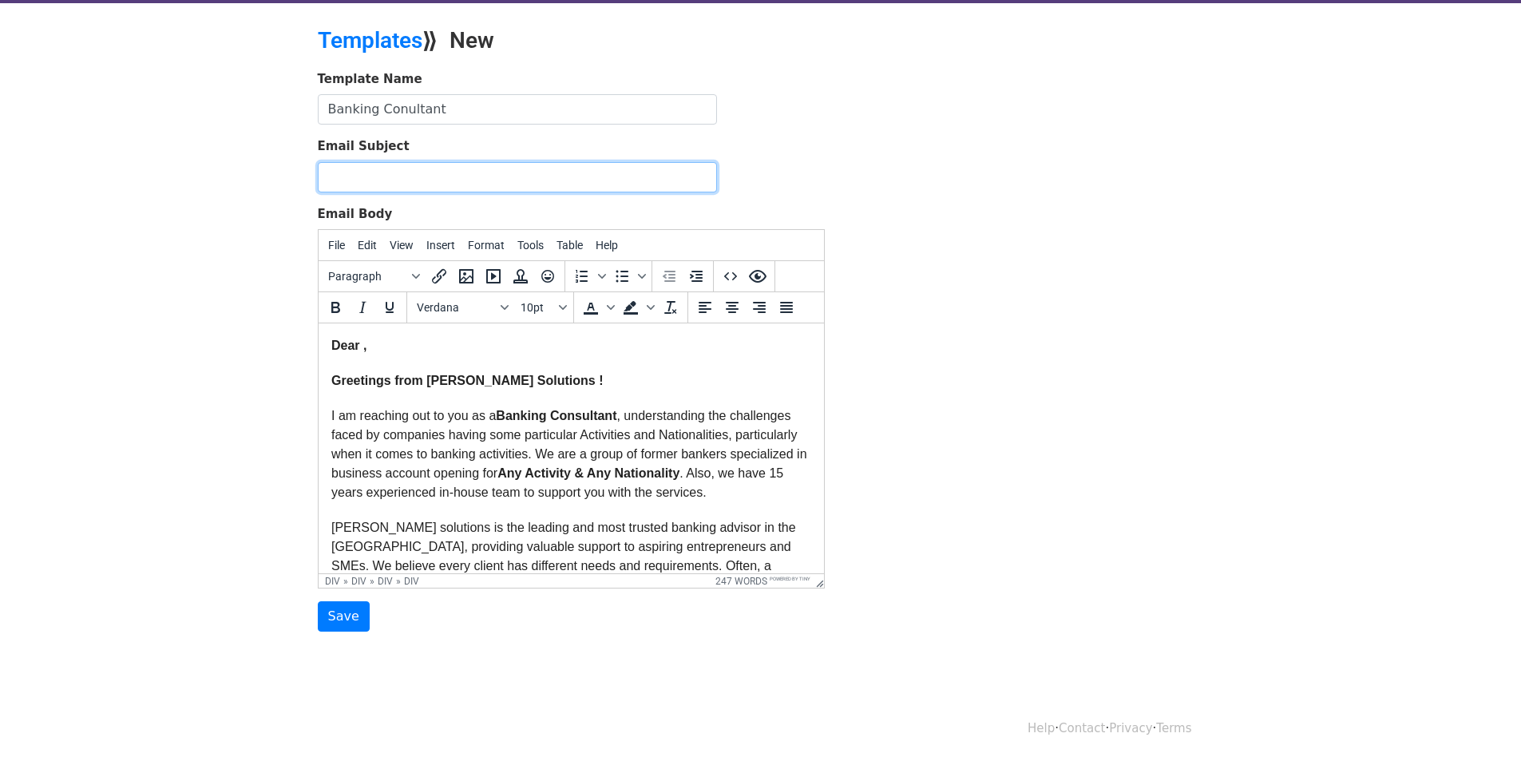
click at [361, 168] on input "Email Subject" at bounding box center [517, 177] width 399 height 30
paste input "PROPOSAL OF BUSINESS ACCOUNT OPENING with Cybil Solutions - For all your Bankin…"
type input "PROPOSAL OF BUSINESS ACCOUNT OPENING with Cybil Solutions - For all your Bankin…"
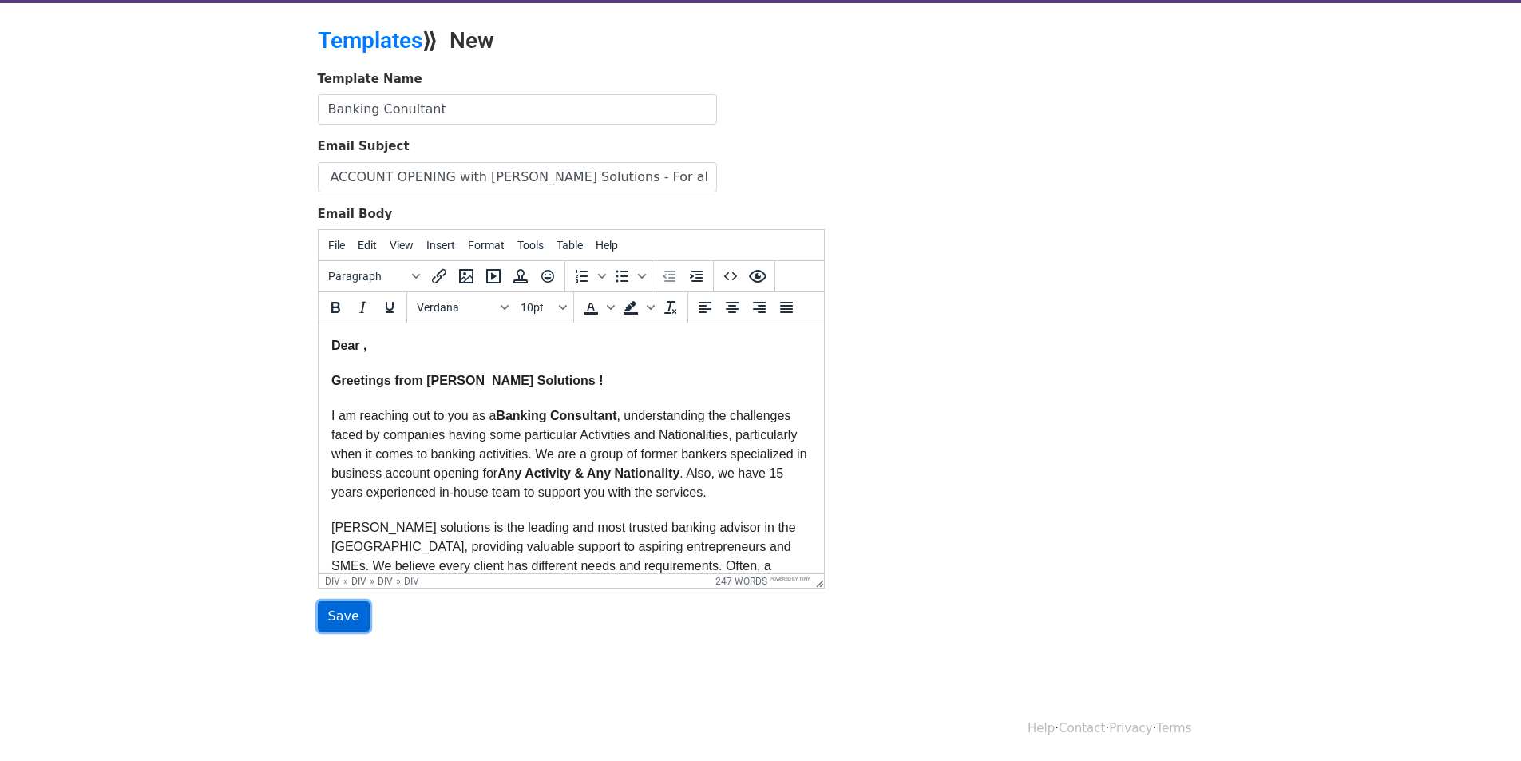
scroll to position [0, 0]
click at [335, 626] on input "Save" at bounding box center [344, 616] width 52 height 30
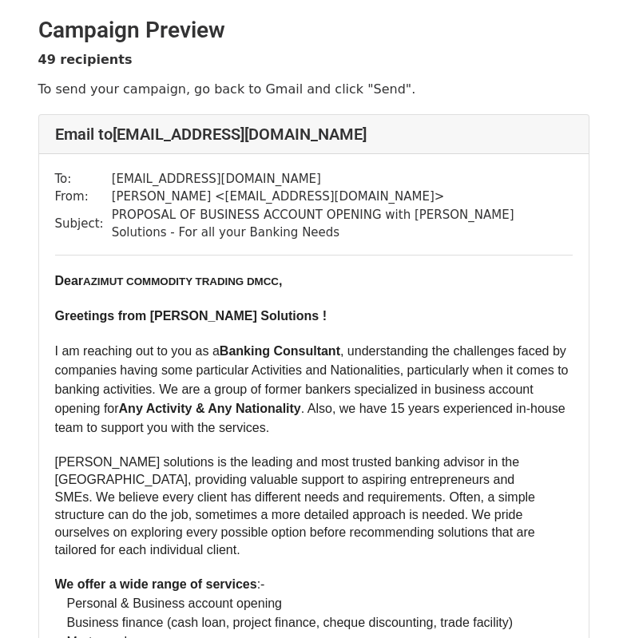
click at [240, 278] on b "AZIMUT COMMODITY TRADING DMCC" at bounding box center [181, 282] width 196 height 12
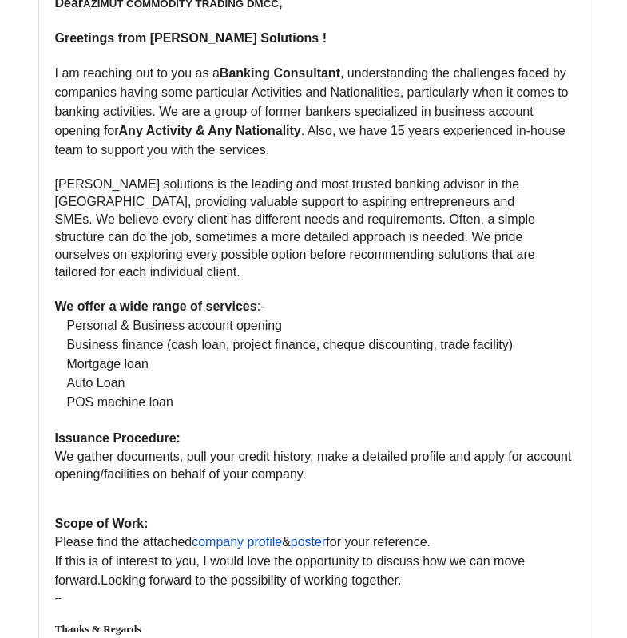
scroll to position [319, 0]
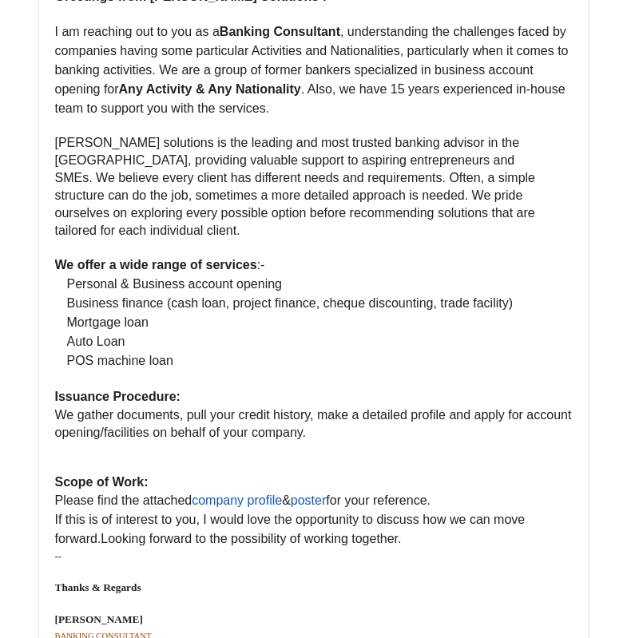
click at [202, 494] on link "company profile" at bounding box center [237, 501] width 90 height 14
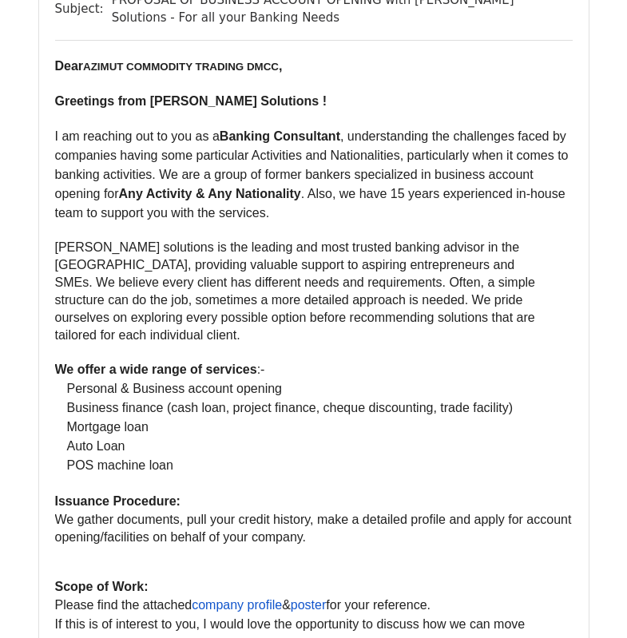
scroll to position [0, 0]
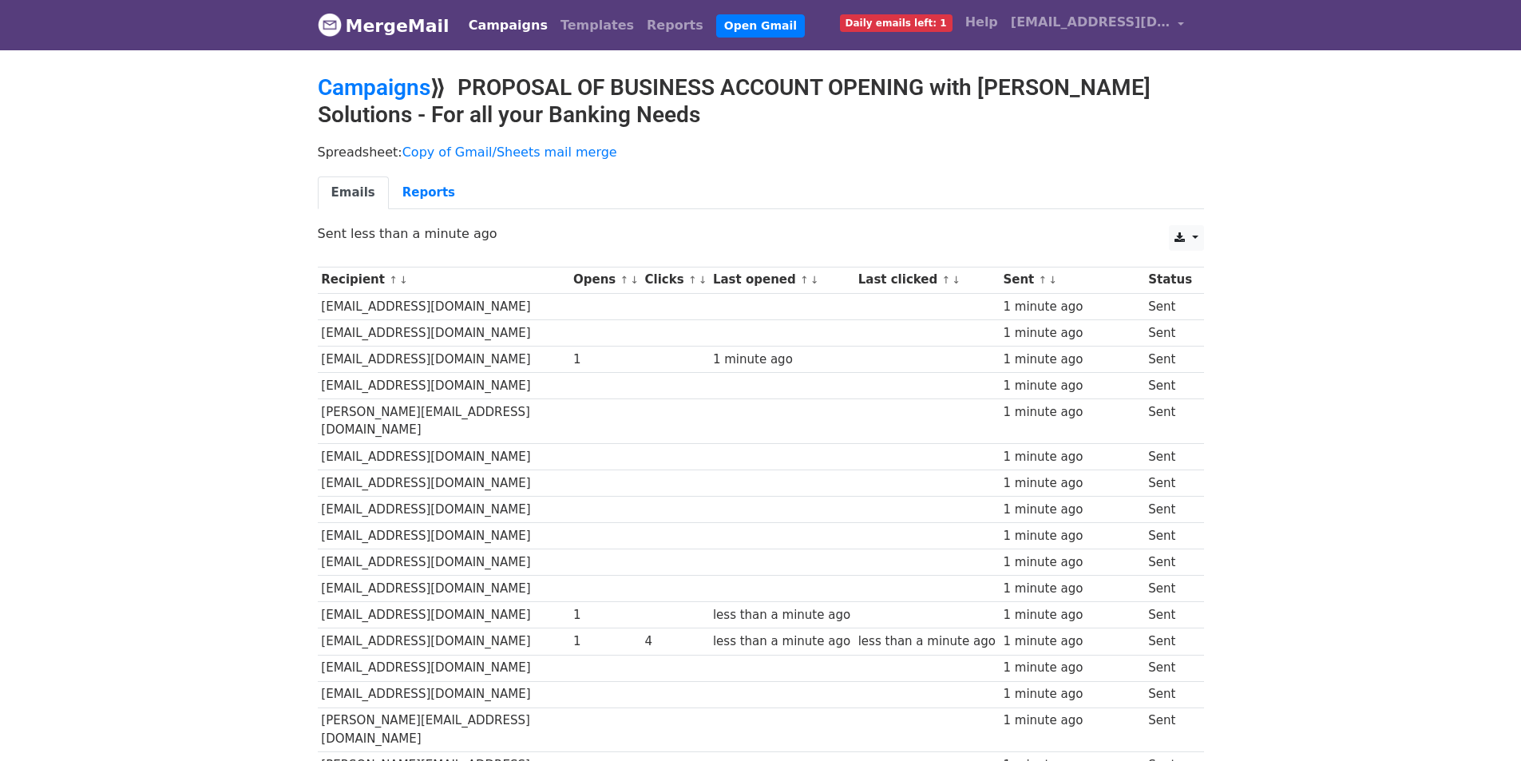
click at [645, 632] on div "4" at bounding box center [675, 641] width 61 height 18
click at [716, 24] on link "Open Gmail" at bounding box center [760, 25] width 89 height 23
click at [395, 196] on link "Reports" at bounding box center [429, 192] width 80 height 33
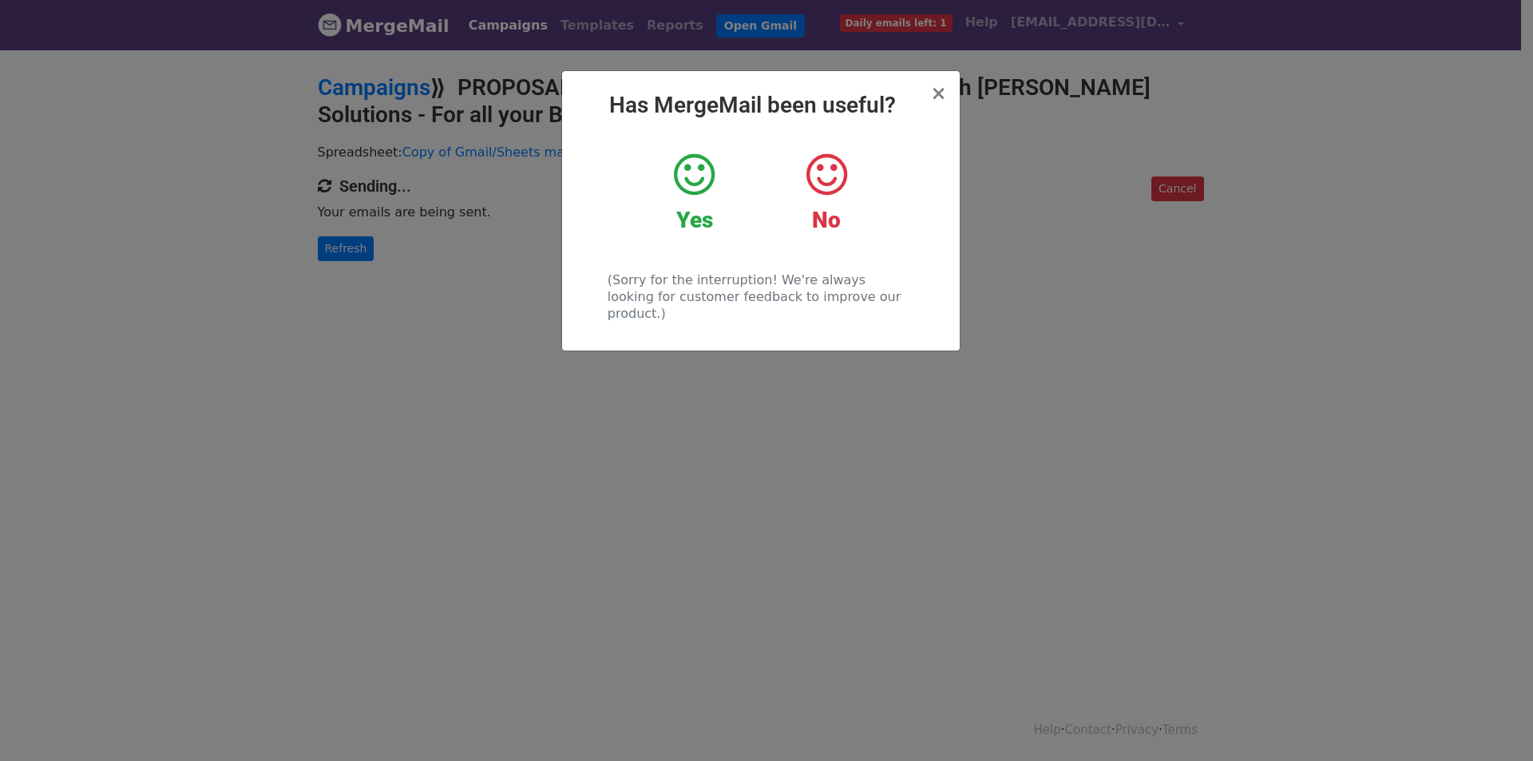
click at [707, 187] on icon at bounding box center [694, 175] width 41 height 48
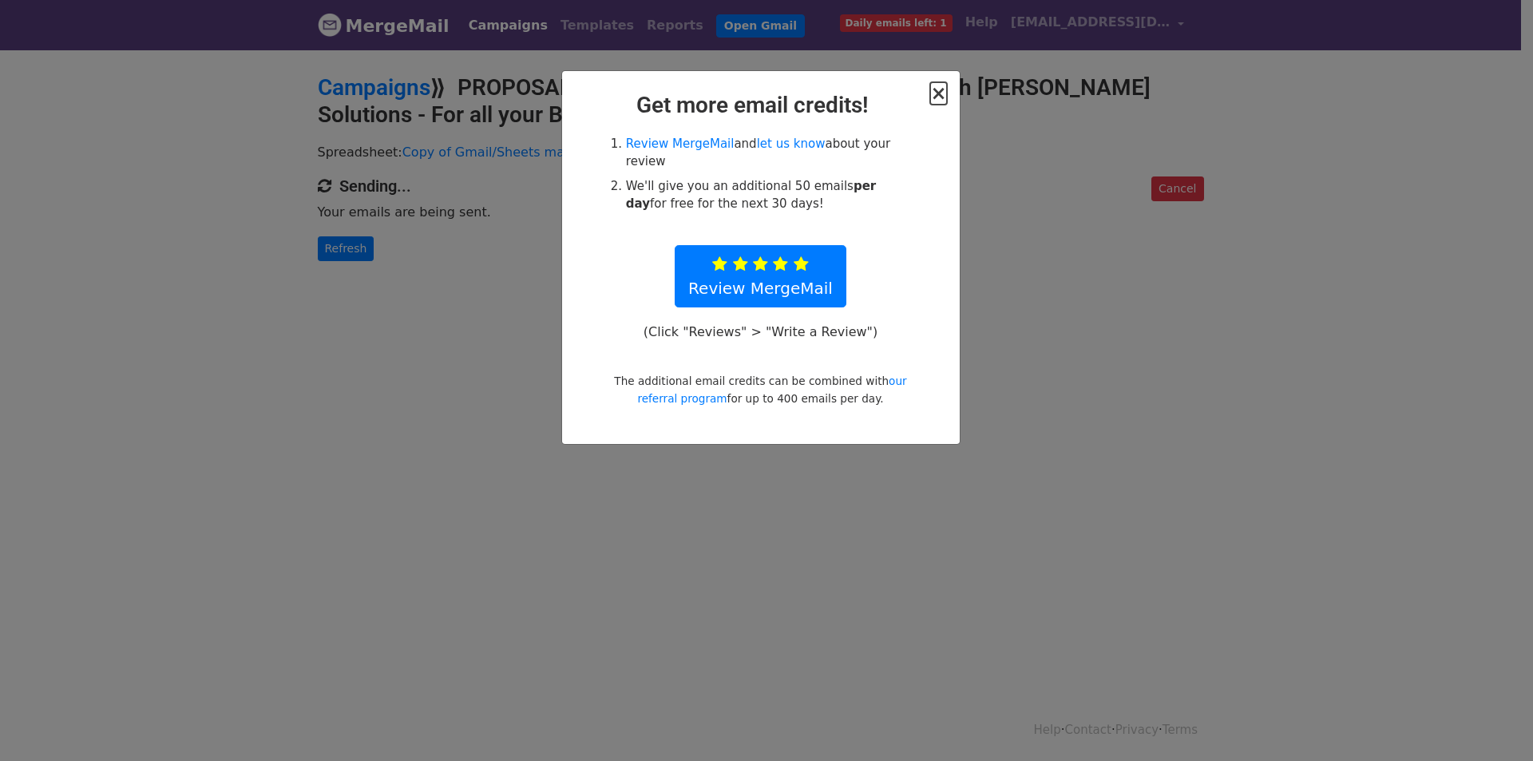
click at [938, 92] on span "×" at bounding box center [938, 93] width 16 height 22
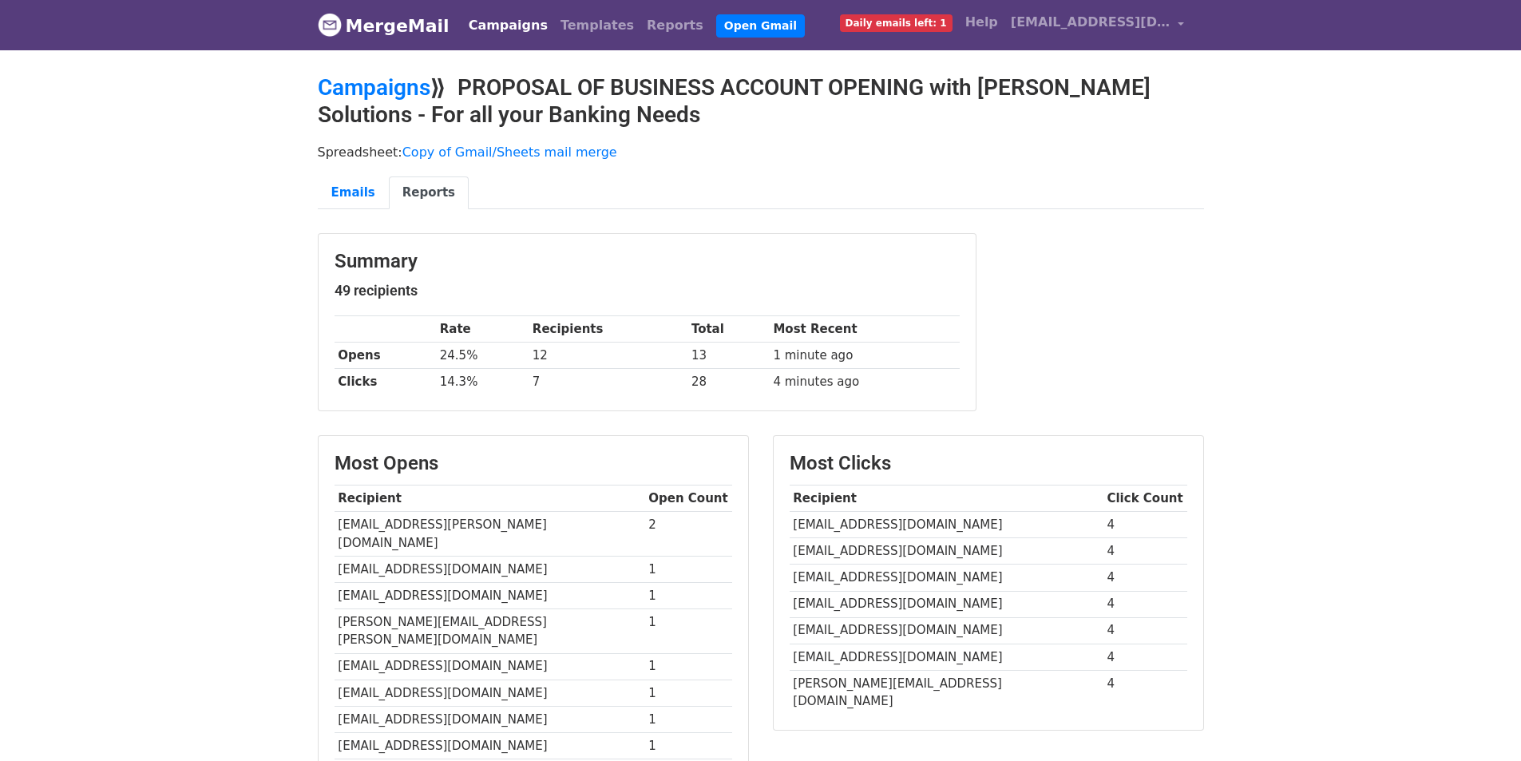
click at [529, 387] on td "7" at bounding box center [608, 382] width 159 height 26
click at [385, 85] on link "Campaigns" at bounding box center [374, 87] width 113 height 26
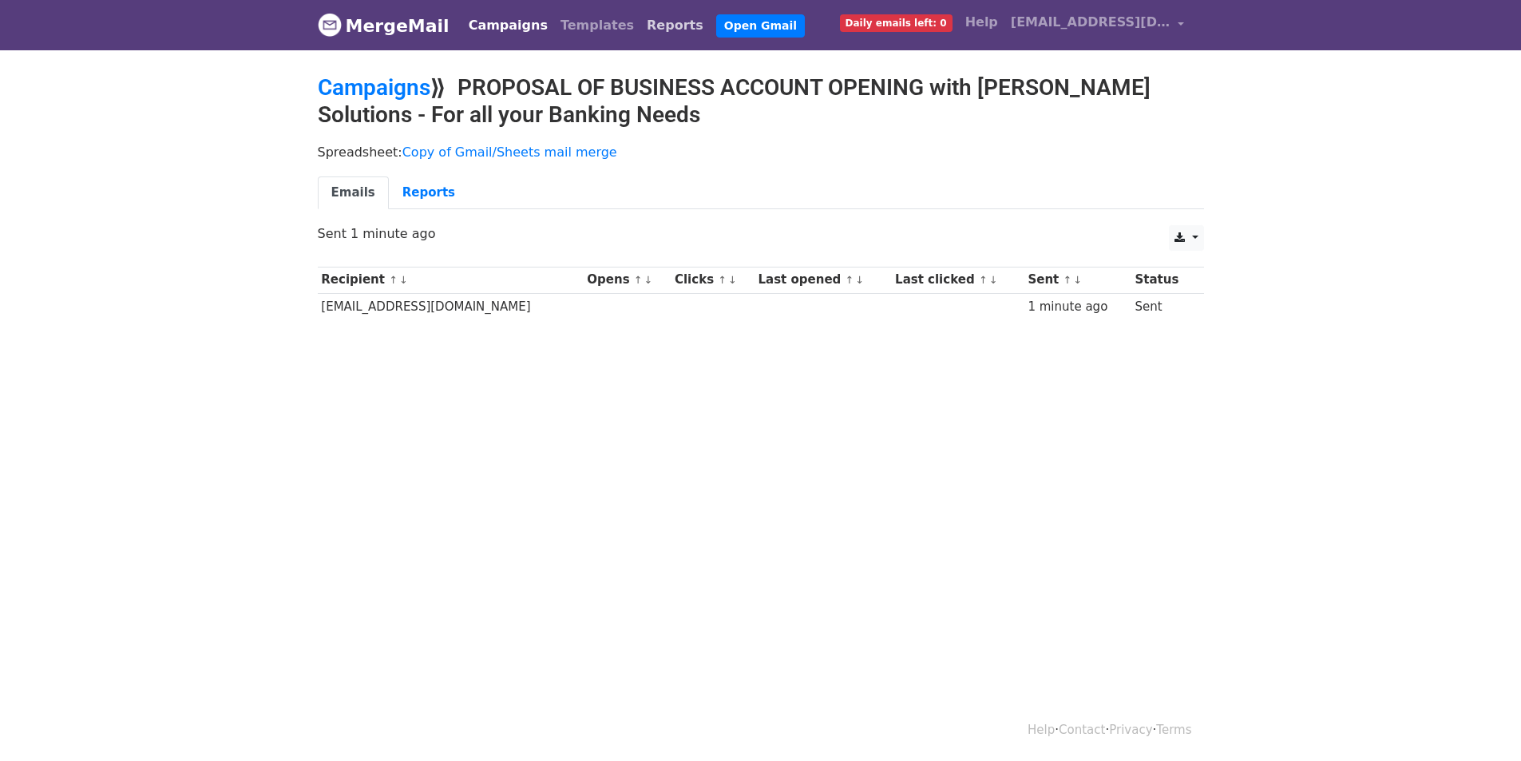
click at [642, 22] on link "Reports" at bounding box center [674, 26] width 69 height 32
